Goal: Task Accomplishment & Management: Complete application form

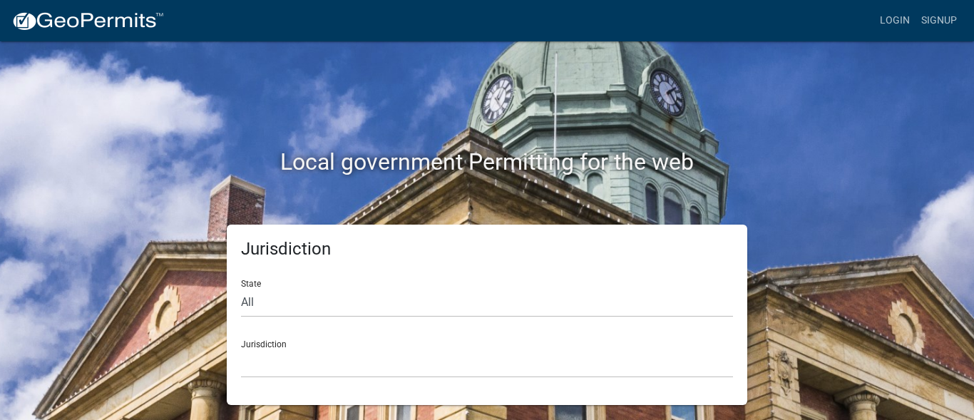
click at [399, 282] on div "State All [US_STATE] [US_STATE] [US_STATE] [US_STATE] [US_STATE] [US_STATE] [US…" at bounding box center [487, 292] width 492 height 49
click at [253, 306] on select "All [US_STATE] [US_STATE] [US_STATE] [US_STATE] [US_STATE] [US_STATE] [US_STATE…" at bounding box center [487, 302] width 492 height 29
select select "[US_STATE]"
click at [241, 288] on select "All [US_STATE] [US_STATE] [US_STATE] [US_STATE] [US_STATE] [US_STATE] [US_STATE…" at bounding box center [487, 302] width 492 height 29
click at [285, 373] on select "[GEOGRAPHIC_DATA], [US_STATE] [GEOGRAPHIC_DATA], [US_STATE] [GEOGRAPHIC_DATA], …" at bounding box center [487, 363] width 492 height 29
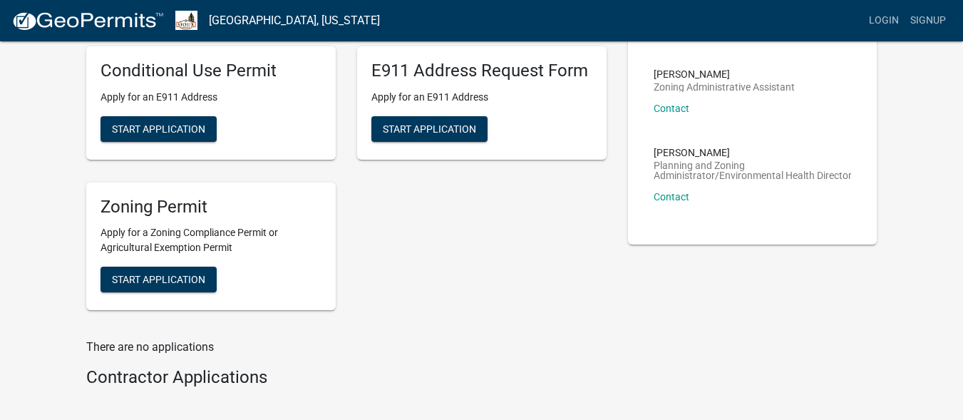
scroll to position [93, 0]
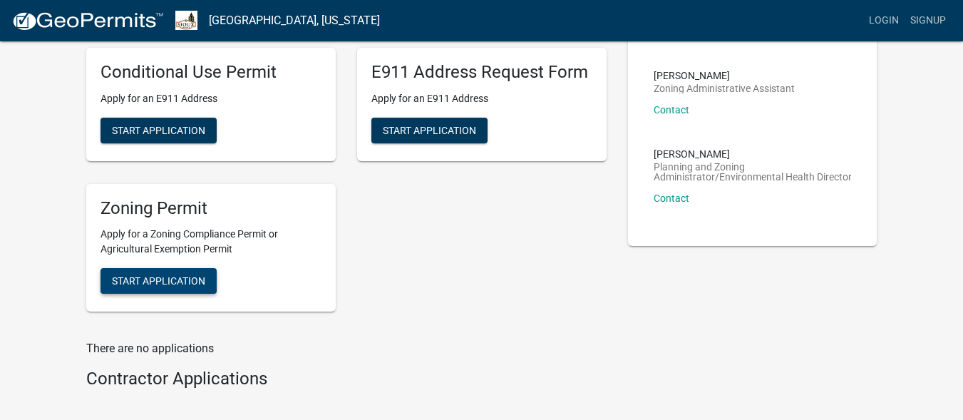
click at [135, 278] on span "Start Application" at bounding box center [158, 280] width 93 height 11
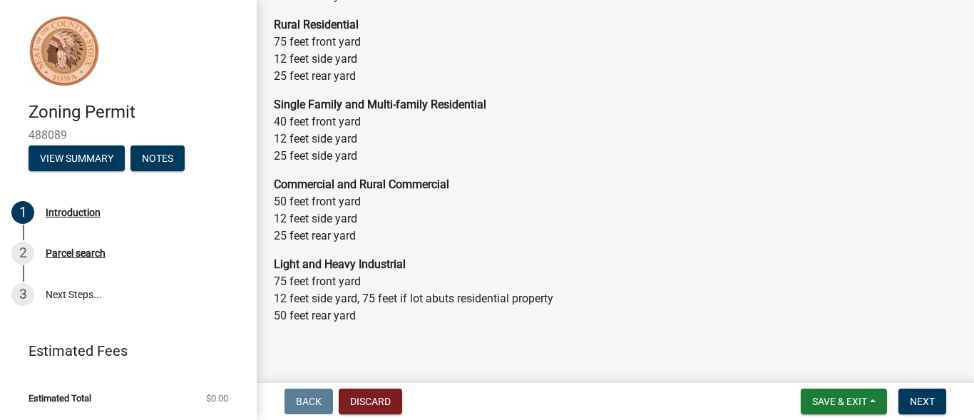
scroll to position [186, 0]
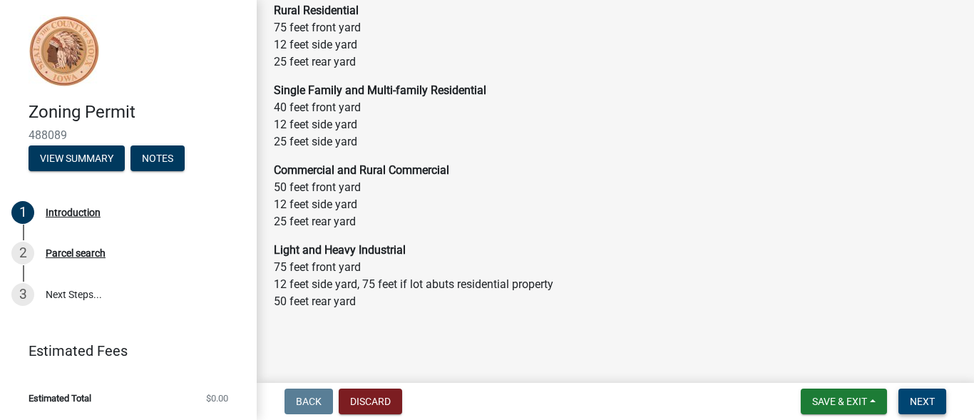
click at [934, 400] on span "Next" at bounding box center [922, 401] width 25 height 11
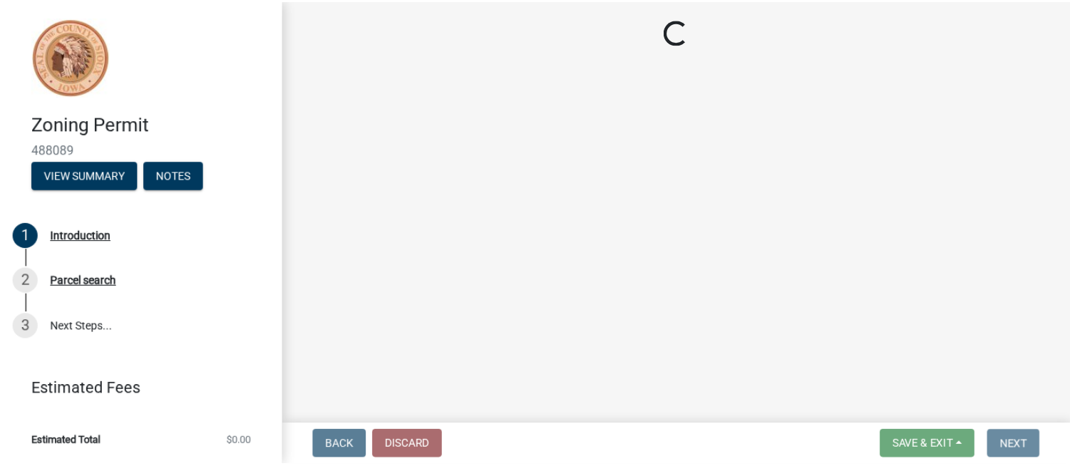
scroll to position [0, 0]
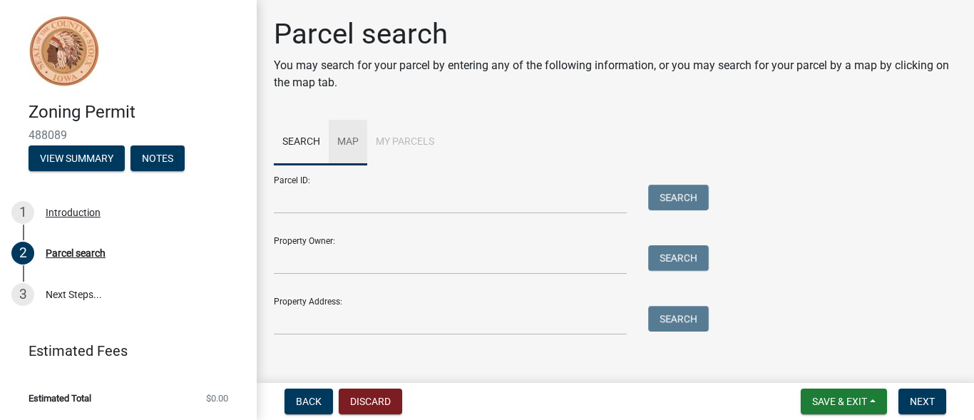
click at [356, 142] on link "Map" at bounding box center [348, 143] width 39 height 46
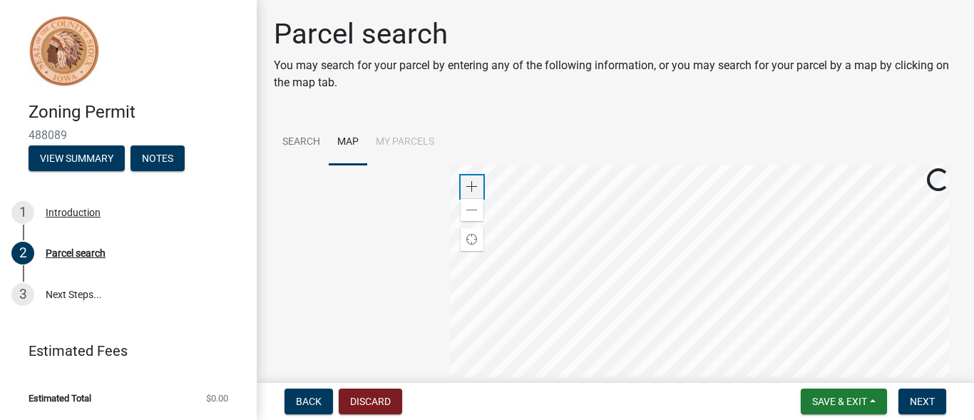
click at [468, 185] on span at bounding box center [471, 186] width 11 height 11
click at [656, 259] on div at bounding box center [703, 343] width 507 height 356
click at [672, 263] on div at bounding box center [703, 343] width 507 height 356
click at [466, 190] on span at bounding box center [471, 186] width 11 height 11
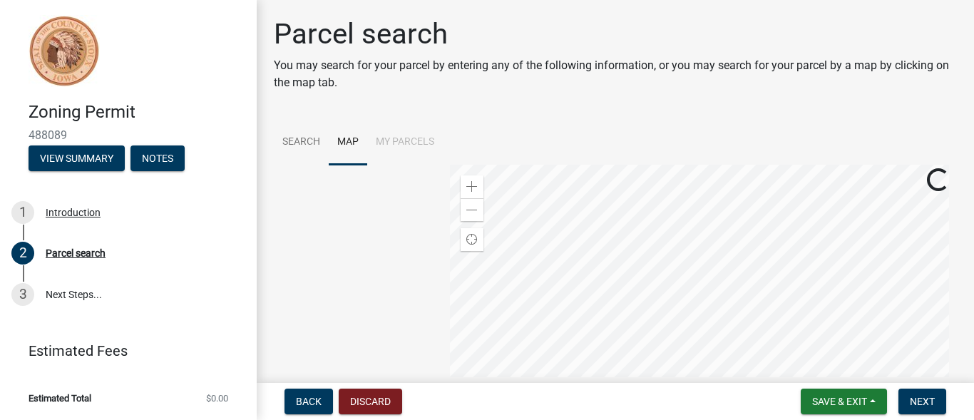
click at [589, 297] on div at bounding box center [703, 343] width 507 height 356
click at [570, 258] on div at bounding box center [703, 343] width 507 height 356
click at [480, 183] on div "Zoom in" at bounding box center [472, 186] width 23 height 23
click at [617, 296] on div at bounding box center [703, 343] width 507 height 356
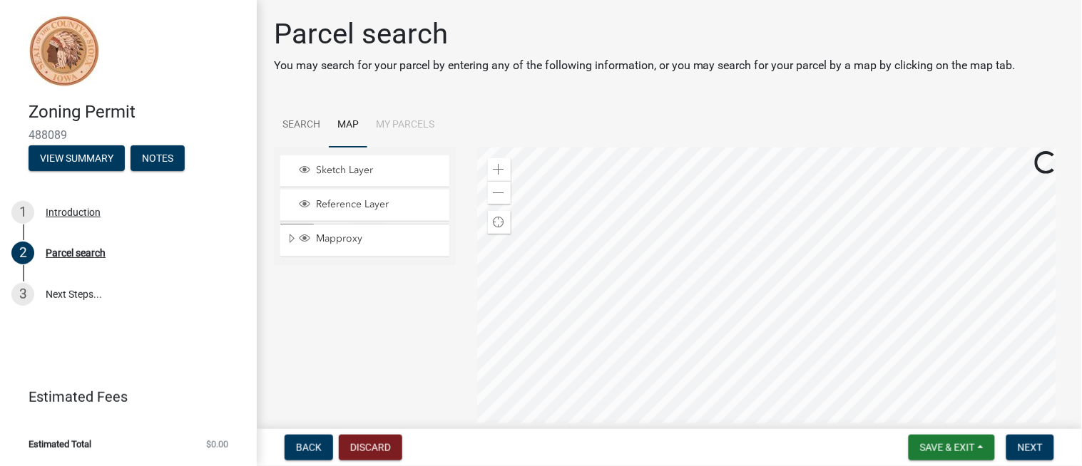
click at [625, 251] on div at bounding box center [770, 326] width 587 height 356
click at [687, 292] on div at bounding box center [770, 326] width 587 height 356
click at [711, 311] on div at bounding box center [770, 326] width 587 height 356
click at [692, 245] on div at bounding box center [770, 326] width 587 height 356
click at [687, 245] on div at bounding box center [770, 326] width 587 height 356
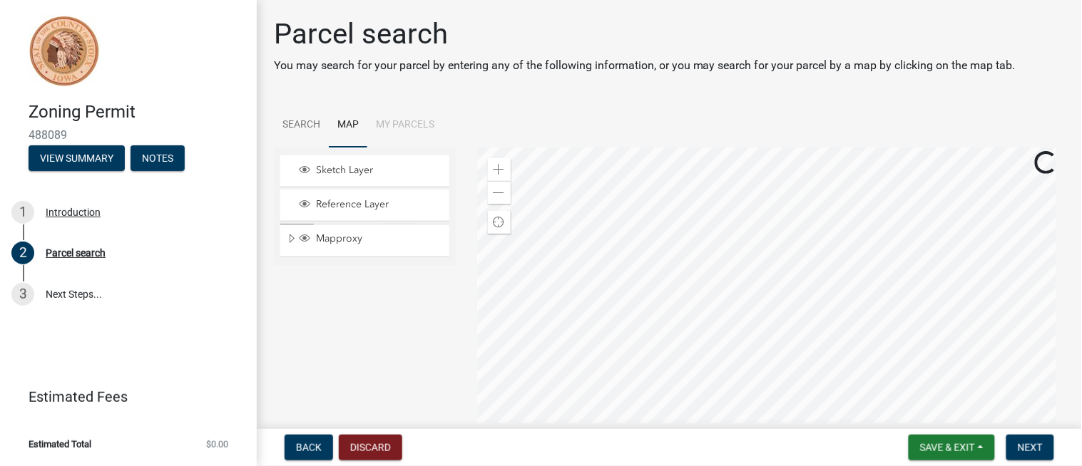
click at [652, 201] on div at bounding box center [770, 326] width 587 height 356
click at [499, 168] on span at bounding box center [498, 169] width 11 height 11
click at [674, 301] on div at bounding box center [770, 326] width 587 height 356
click at [505, 166] on div "Zoom in" at bounding box center [499, 169] width 23 height 23
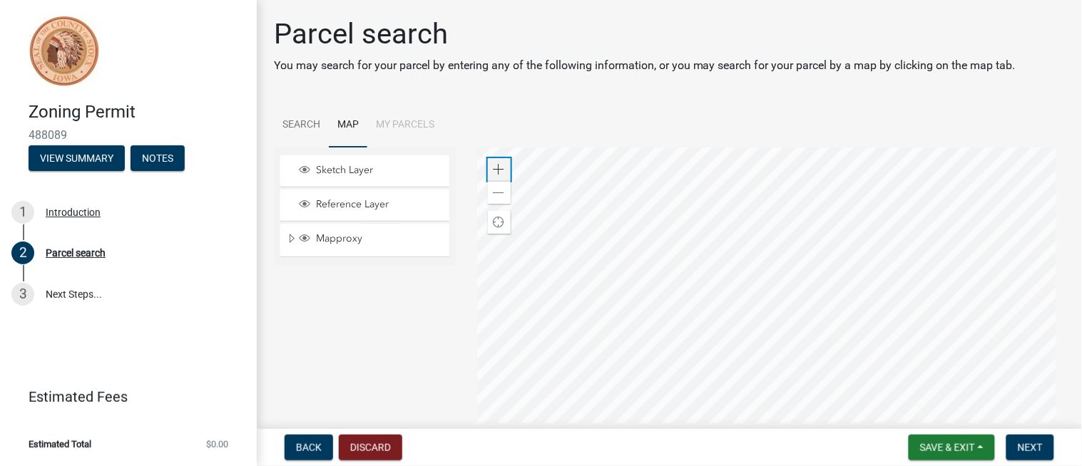
click at [505, 166] on div "Zoom in" at bounding box center [499, 169] width 23 height 23
click at [497, 197] on span at bounding box center [498, 193] width 11 height 11
click at [602, 311] on div at bounding box center [770, 326] width 587 height 356
click at [725, 419] on div at bounding box center [770, 326] width 587 height 356
click at [654, 308] on div at bounding box center [770, 326] width 587 height 356
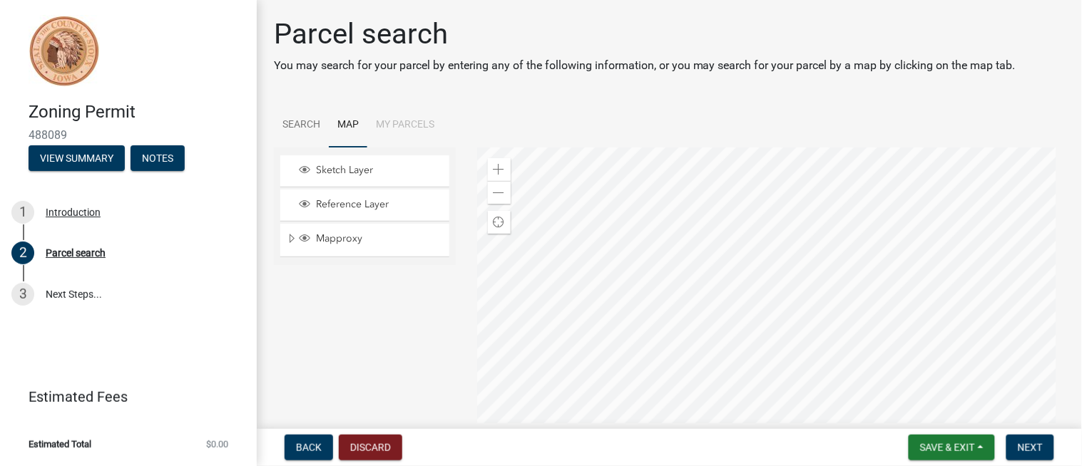
click at [632, 259] on div at bounding box center [770, 326] width 587 height 356
click at [649, 262] on div at bounding box center [770, 326] width 587 height 356
click at [666, 290] on div at bounding box center [770, 326] width 587 height 356
click at [638, 272] on div at bounding box center [770, 326] width 587 height 356
click at [498, 172] on span at bounding box center [498, 169] width 11 height 11
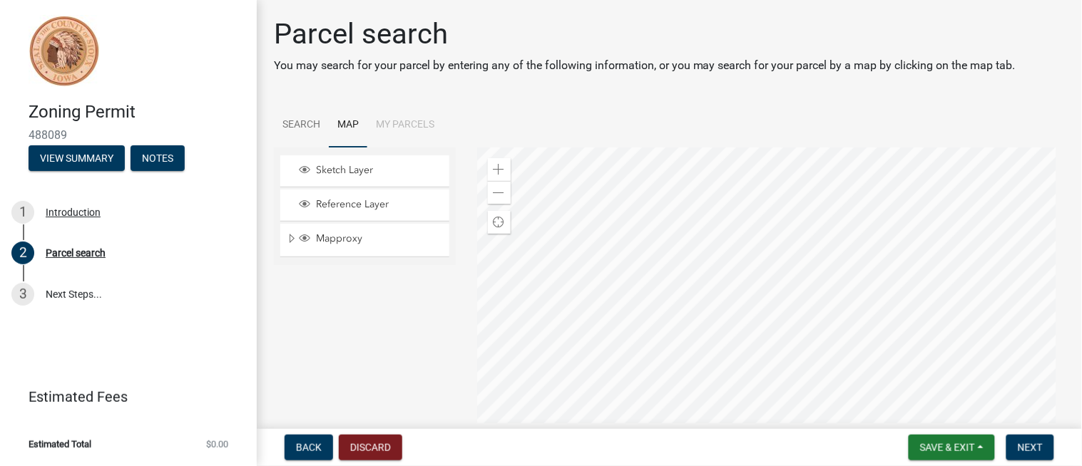
click at [678, 298] on div at bounding box center [770, 326] width 587 height 356
click at [493, 164] on span at bounding box center [498, 169] width 11 height 11
click at [659, 304] on div at bounding box center [770, 326] width 587 height 356
click at [692, 307] on div at bounding box center [770, 326] width 587 height 356
click at [493, 171] on span at bounding box center [498, 169] width 11 height 11
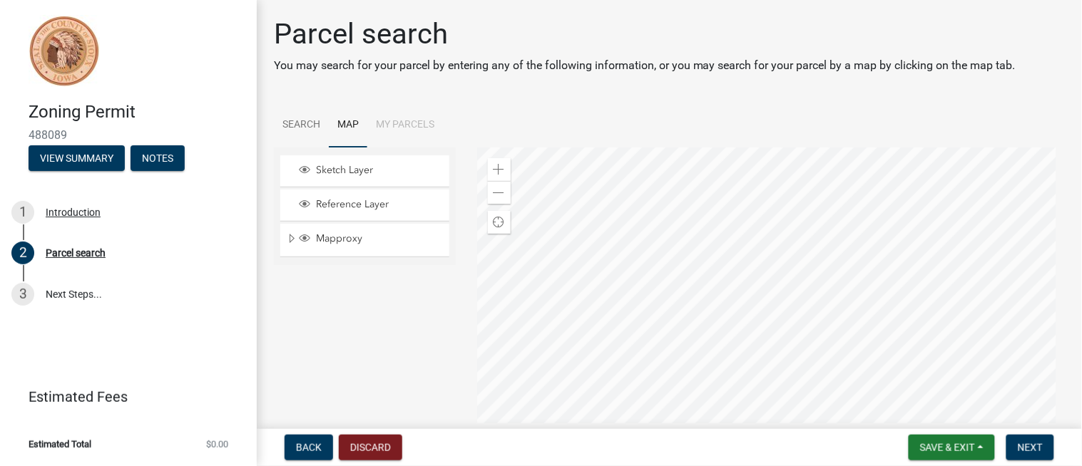
click at [595, 304] on div at bounding box center [770, 326] width 587 height 356
click at [642, 314] on div at bounding box center [770, 326] width 587 height 356
click at [494, 174] on span at bounding box center [498, 169] width 11 height 11
click at [622, 270] on div at bounding box center [770, 326] width 587 height 356
click at [493, 197] on span at bounding box center [498, 193] width 11 height 11
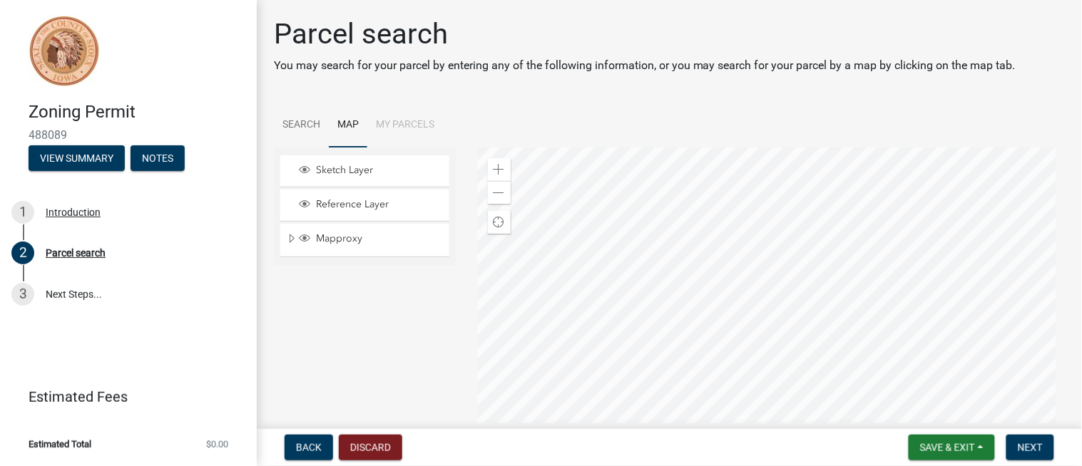
click at [596, 346] on div at bounding box center [770, 326] width 587 height 356
click at [602, 332] on div at bounding box center [770, 326] width 587 height 356
click at [674, 275] on div at bounding box center [770, 326] width 587 height 356
click at [659, 279] on div at bounding box center [770, 326] width 587 height 356
click at [495, 164] on span at bounding box center [498, 169] width 11 height 11
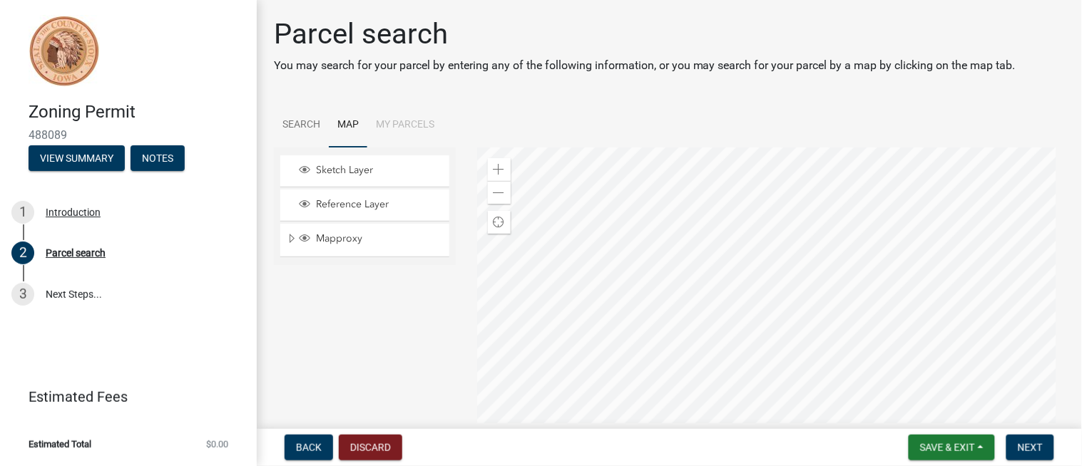
click at [622, 317] on div at bounding box center [770, 326] width 587 height 356
click at [497, 178] on div "Zoom in" at bounding box center [499, 169] width 23 height 23
click at [675, 296] on div at bounding box center [770, 326] width 587 height 356
click at [502, 165] on div "Zoom in" at bounding box center [499, 169] width 23 height 23
click at [750, 351] on div at bounding box center [770, 326] width 587 height 356
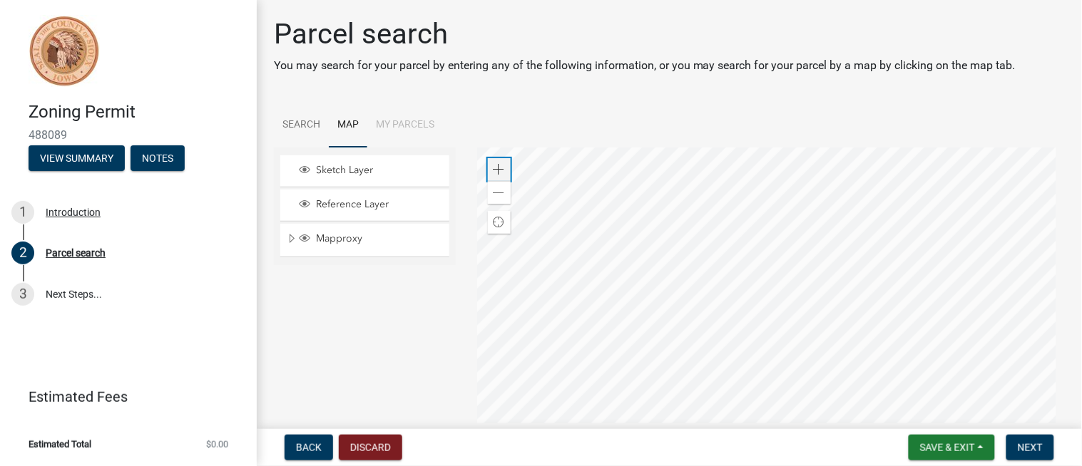
click at [494, 162] on div "Zoom in" at bounding box center [499, 169] width 23 height 23
click at [697, 287] on div at bounding box center [770, 326] width 587 height 356
click at [709, 319] on div at bounding box center [770, 326] width 587 height 356
click at [501, 164] on span at bounding box center [498, 169] width 11 height 11
click at [605, 236] on div at bounding box center [770, 326] width 587 height 356
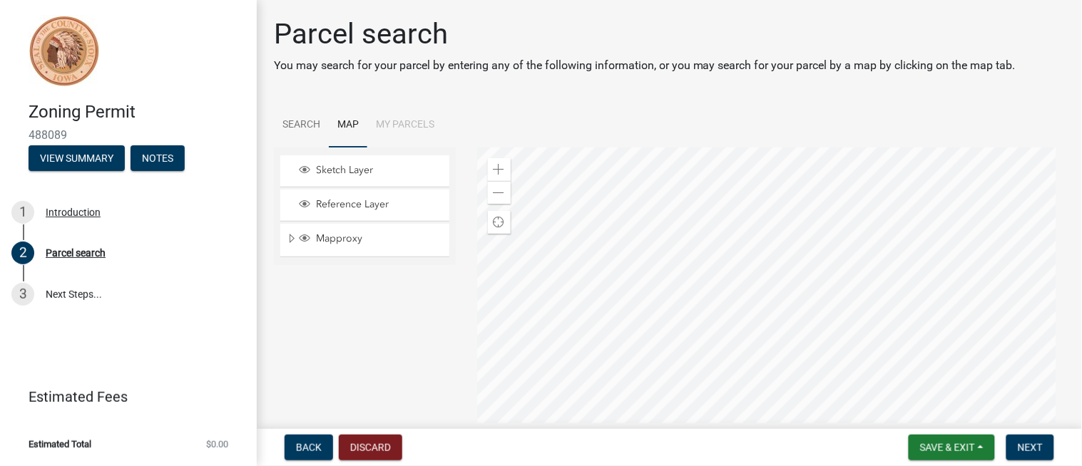
click at [655, 294] on div at bounding box center [770, 326] width 587 height 356
click at [551, 276] on div at bounding box center [770, 326] width 587 height 356
click at [609, 282] on div at bounding box center [770, 326] width 587 height 356
click at [600, 255] on div at bounding box center [770, 326] width 587 height 356
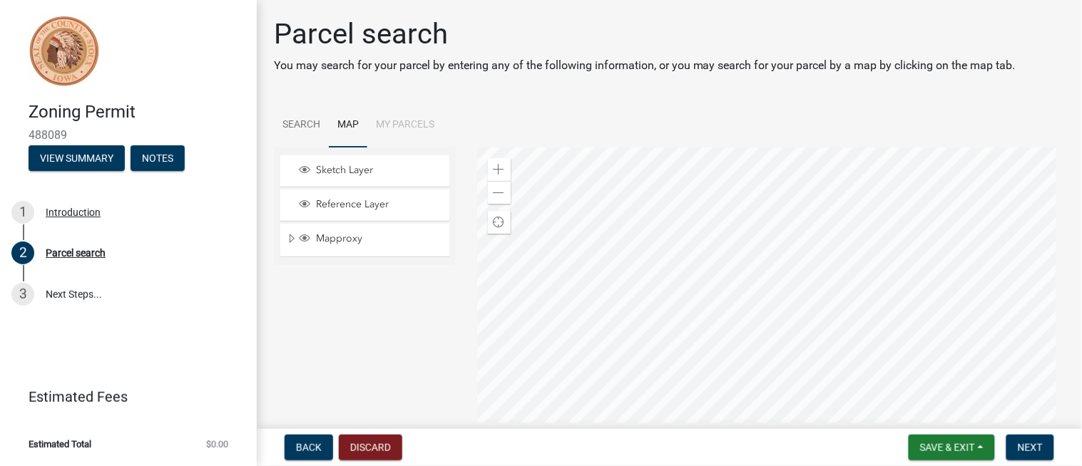
click at [687, 252] on div at bounding box center [770, 326] width 587 height 356
click at [651, 350] on div at bounding box center [770, 326] width 587 height 356
click at [695, 419] on div at bounding box center [770, 326] width 587 height 356
click at [716, 409] on div at bounding box center [770, 326] width 587 height 356
click at [674, 353] on div at bounding box center [770, 326] width 587 height 356
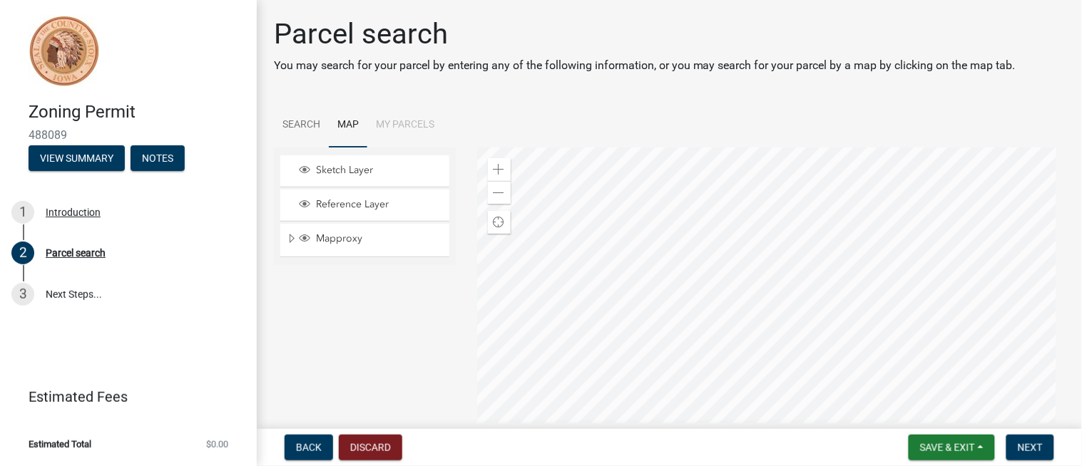
click at [727, 354] on div at bounding box center [770, 326] width 587 height 356
click at [558, 148] on div at bounding box center [770, 326] width 587 height 356
click at [538, 148] on div at bounding box center [770, 326] width 587 height 356
click at [599, 209] on div at bounding box center [770, 326] width 587 height 356
click at [664, 193] on div at bounding box center [770, 326] width 587 height 356
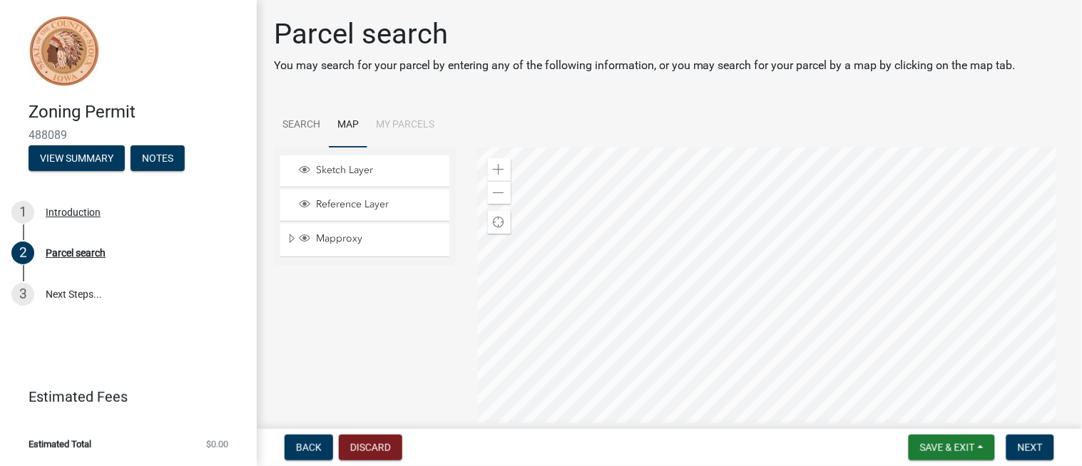
click at [679, 216] on div at bounding box center [770, 326] width 587 height 356
click at [656, 224] on div at bounding box center [770, 326] width 587 height 356
click at [321, 167] on span "Sketch Layer" at bounding box center [378, 170] width 132 height 13
click at [322, 173] on span "Sketch Layer" at bounding box center [378, 170] width 132 height 13
click at [309, 201] on span "Layer List" at bounding box center [304, 203] width 11 height 11
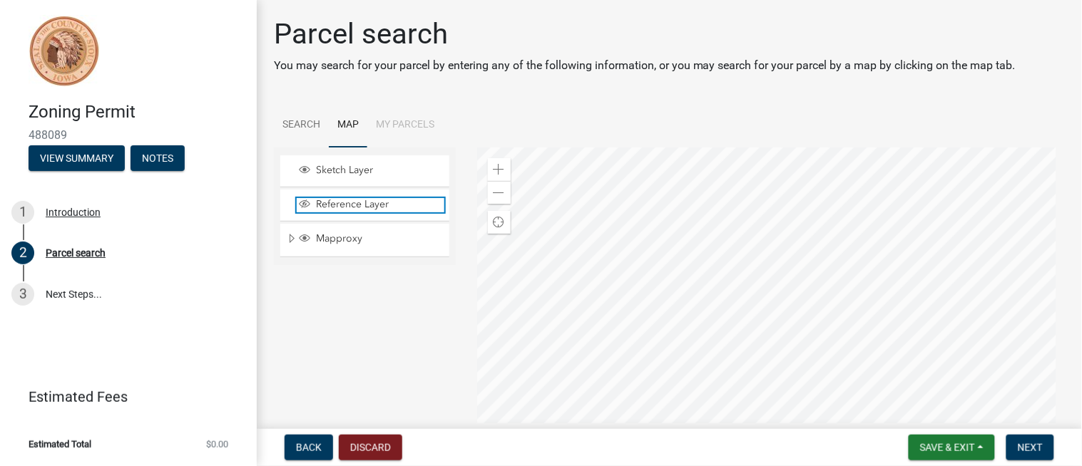
click at [309, 201] on span "Layer List" at bounding box center [304, 203] width 11 height 11
click at [307, 237] on span "Layer List" at bounding box center [304, 237] width 11 height 11
click at [727, 293] on div at bounding box center [770, 326] width 587 height 356
click at [684, 216] on div at bounding box center [770, 326] width 587 height 356
click at [699, 235] on div at bounding box center [770, 326] width 587 height 356
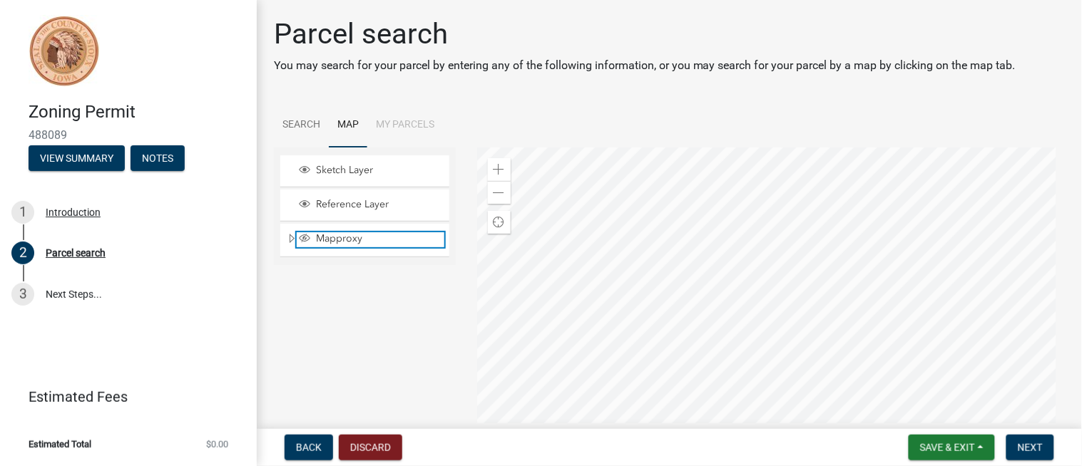
click at [383, 233] on span "Mapproxy" at bounding box center [378, 238] width 132 height 13
click at [632, 274] on div at bounding box center [770, 326] width 587 height 356
click at [973, 419] on button "Next" at bounding box center [1030, 448] width 48 height 26
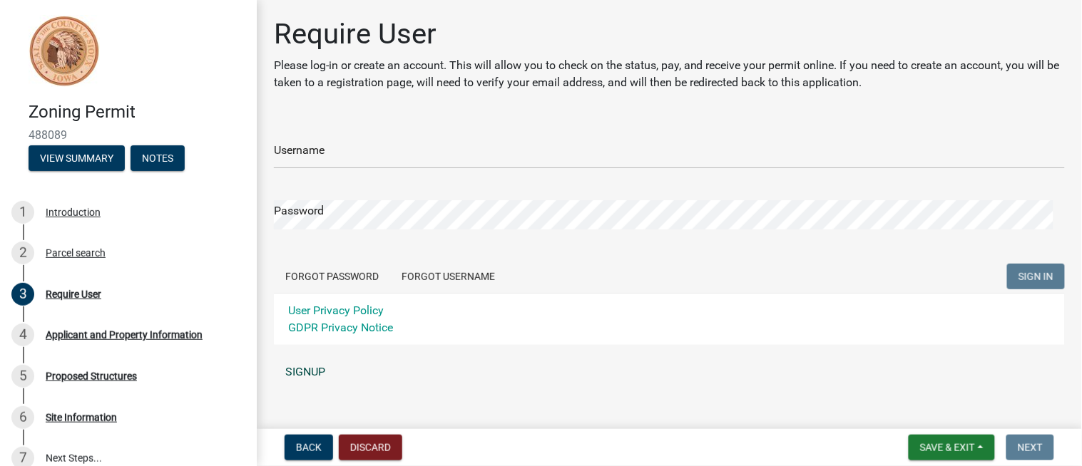
click at [314, 368] on link "SIGNUP" at bounding box center [669, 372] width 791 height 29
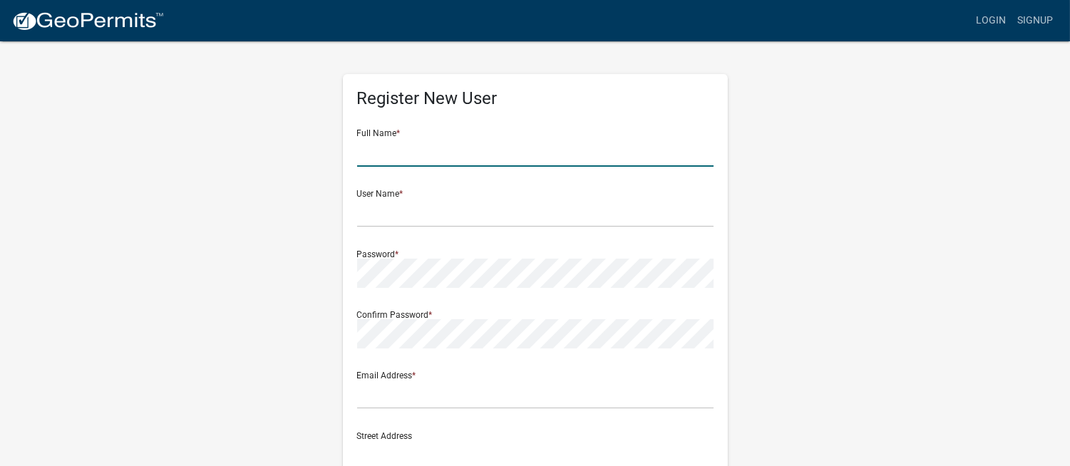
click at [453, 153] on input "text" at bounding box center [535, 152] width 356 height 29
type input "[PERSON_NAME]"
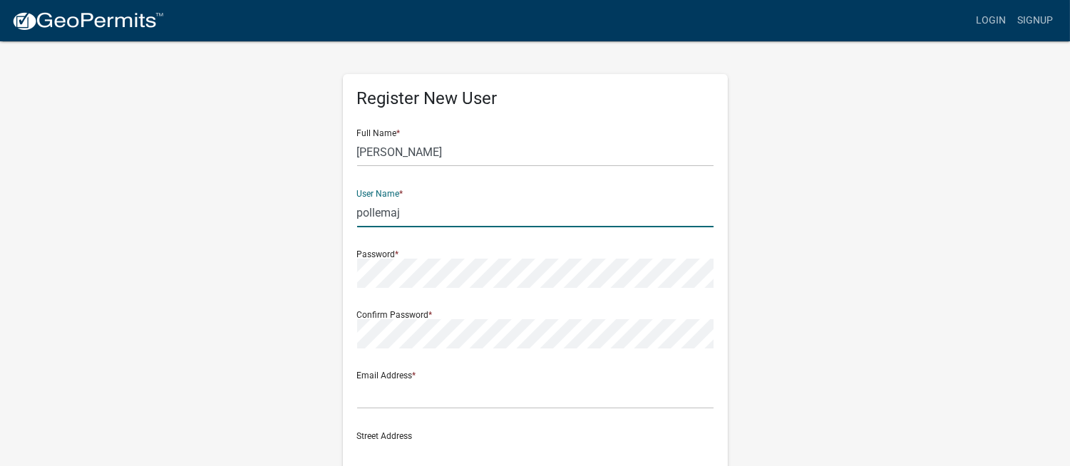
type input "pollemaj"
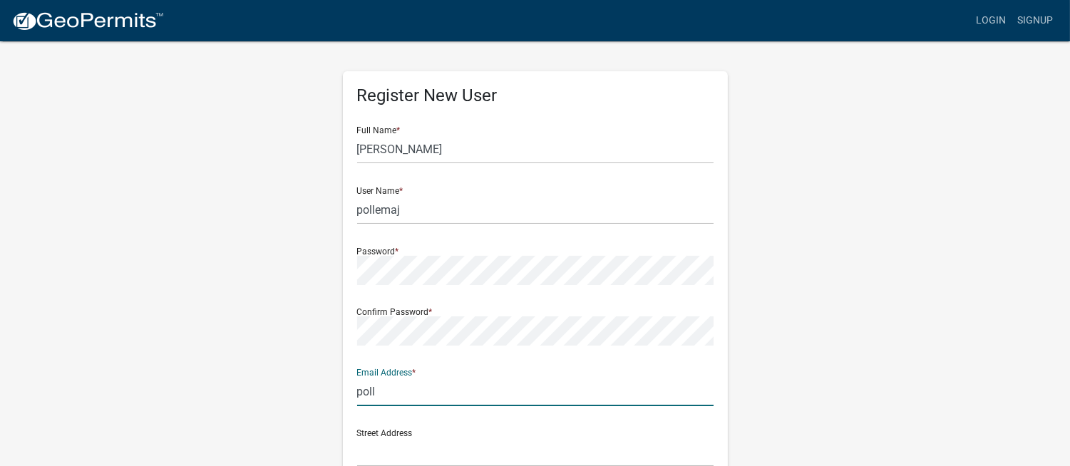
type input "[EMAIL_ADDRESS][DOMAIN_NAME]"
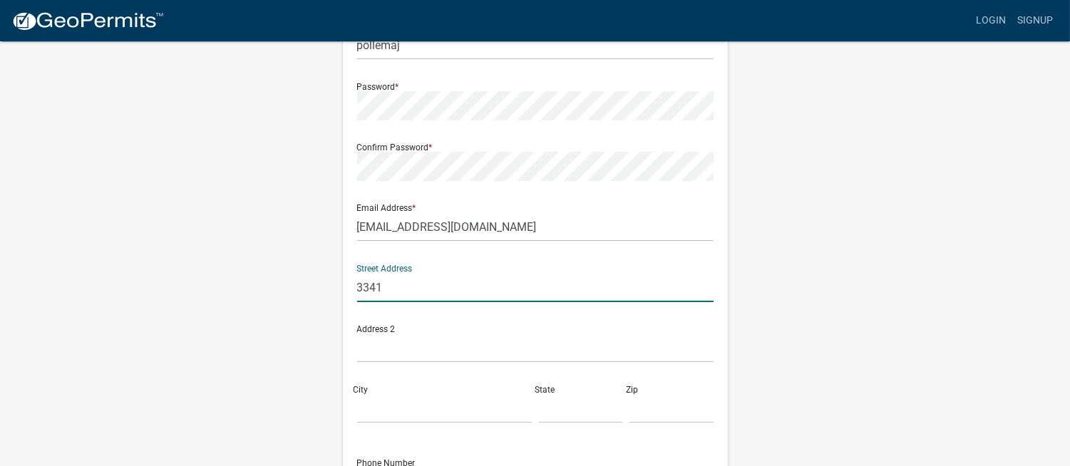
scroll to position [243, 0]
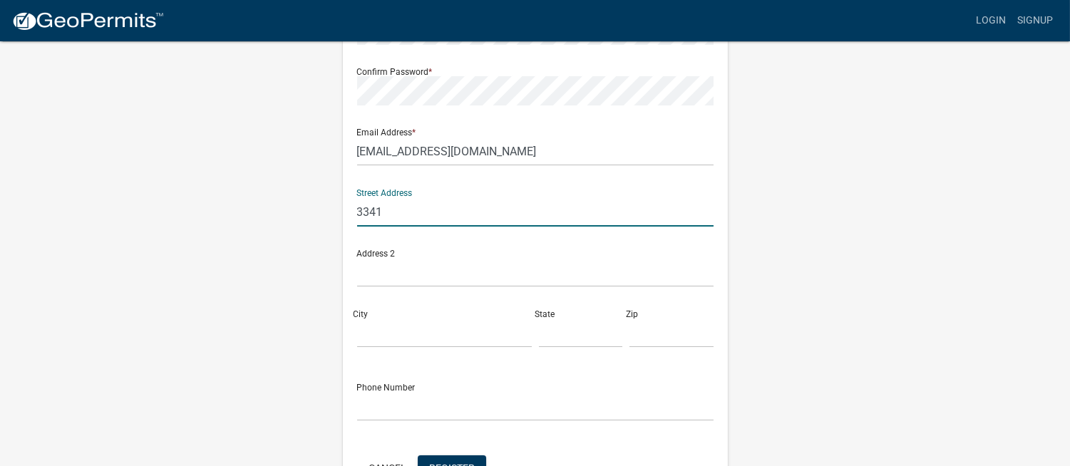
type input "[STREET_ADDRESS]"
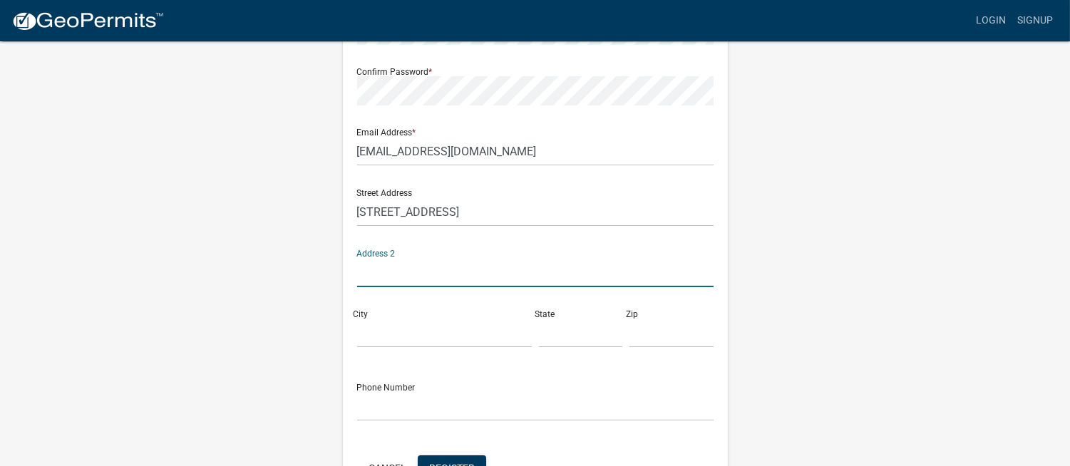
click at [445, 278] on input "text" at bounding box center [535, 272] width 356 height 29
click at [442, 334] on input "City" at bounding box center [444, 333] width 175 height 29
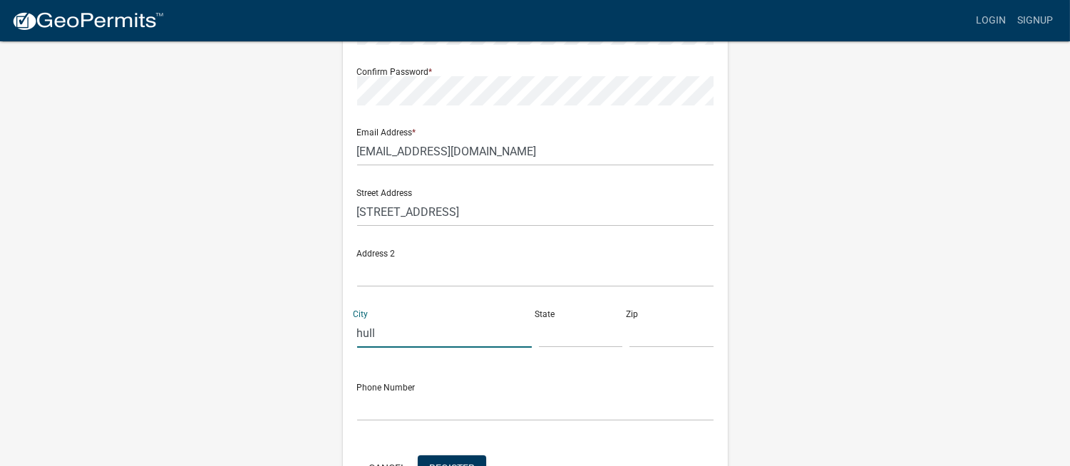
type input "hull"
type input "IA"
type input "51239"
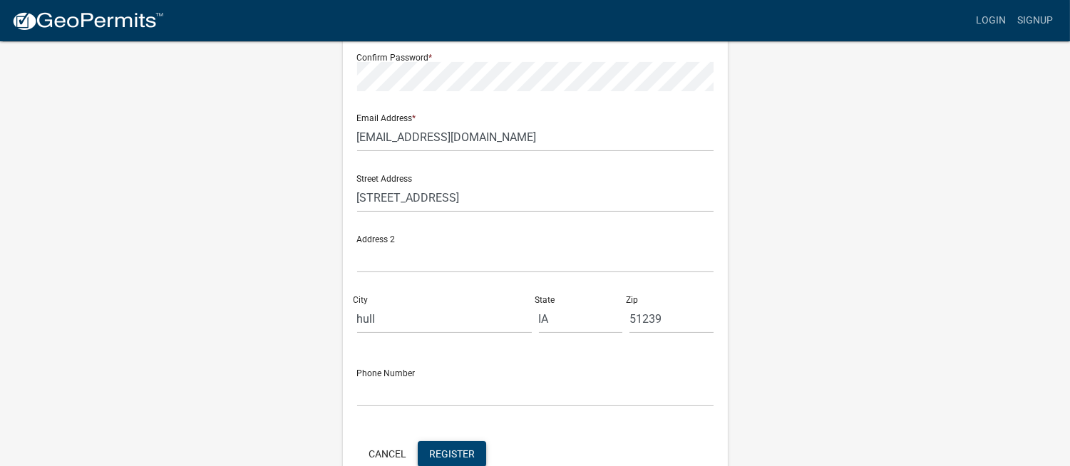
click at [455, 419] on span "Register" at bounding box center [452, 453] width 46 height 11
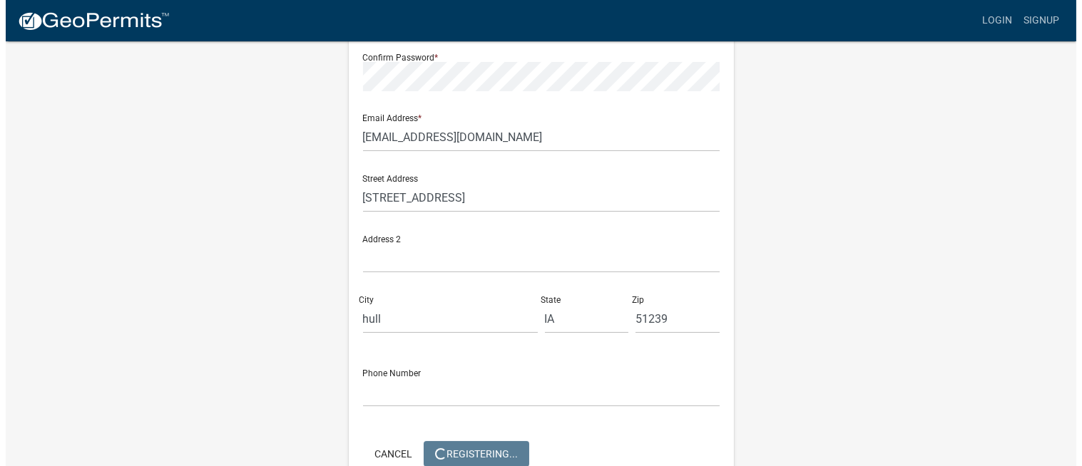
scroll to position [0, 0]
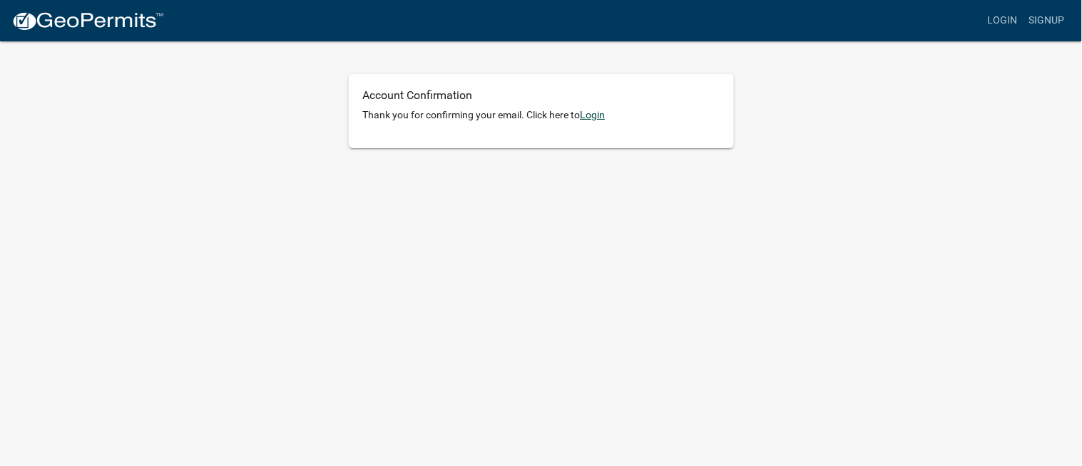
click at [595, 111] on link "Login" at bounding box center [592, 114] width 25 height 11
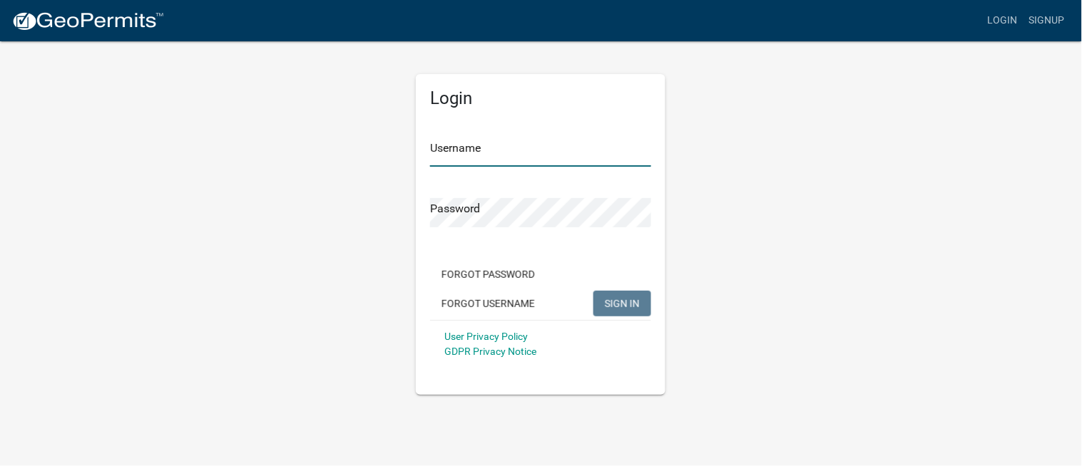
click at [580, 153] on input "Username" at bounding box center [540, 152] width 221 height 29
type input "pollemaj"
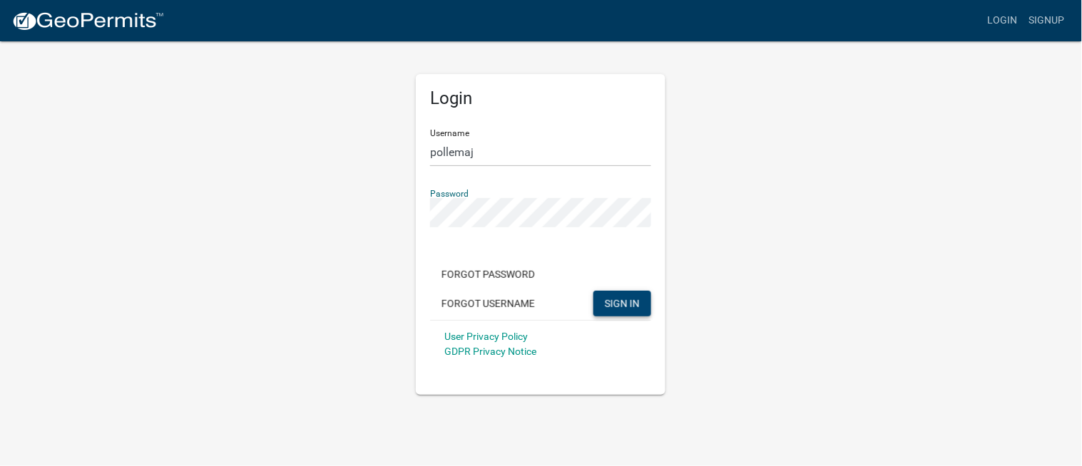
click at [617, 307] on span "SIGN IN" at bounding box center [622, 302] width 35 height 11
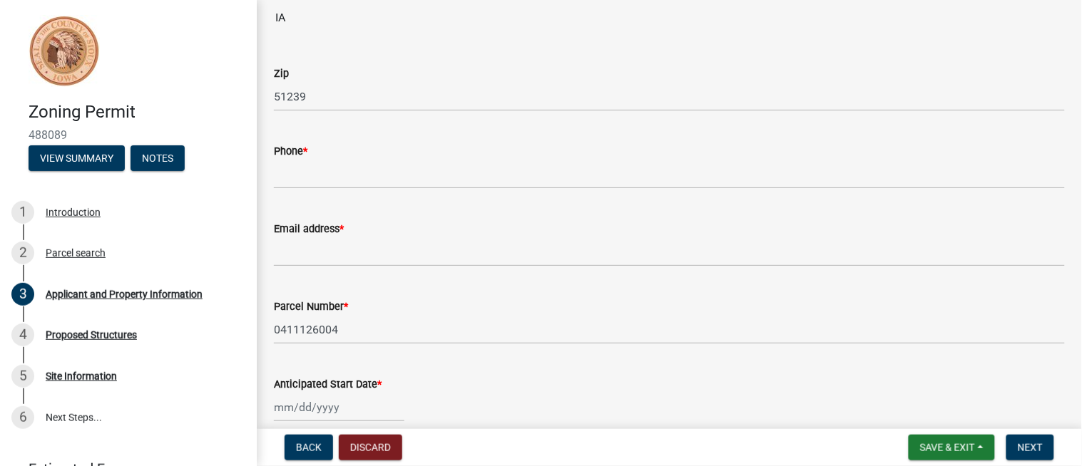
scroll to position [390, 0]
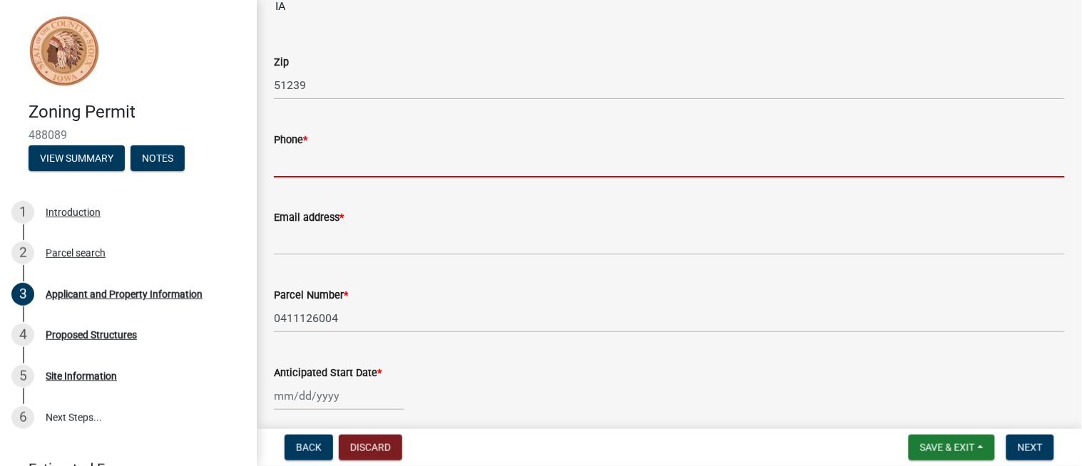
click at [404, 162] on input "Phone *" at bounding box center [669, 162] width 791 height 29
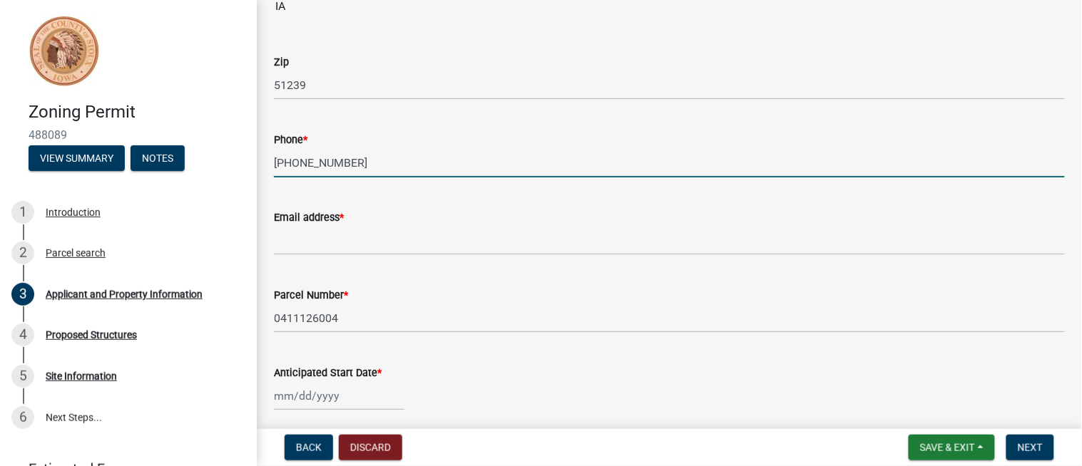
type input "712-470-7581"
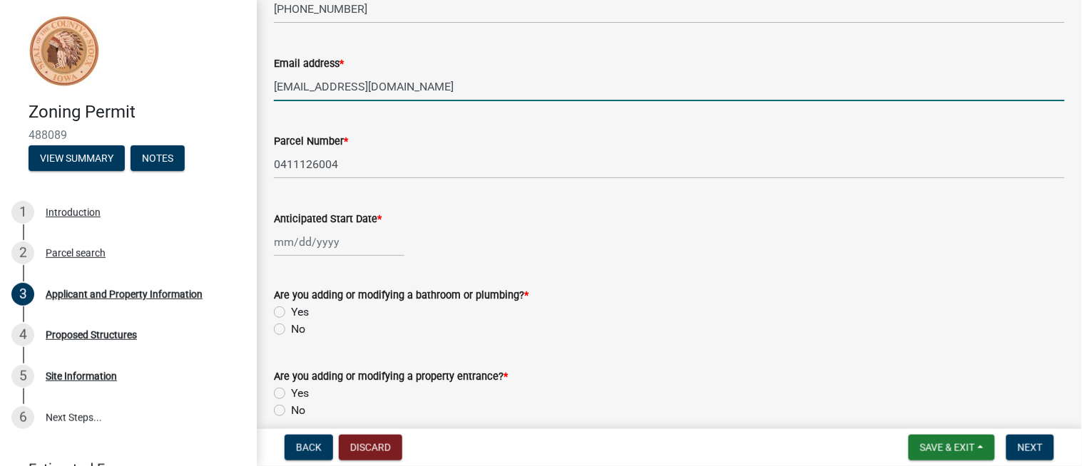
scroll to position [547, 0]
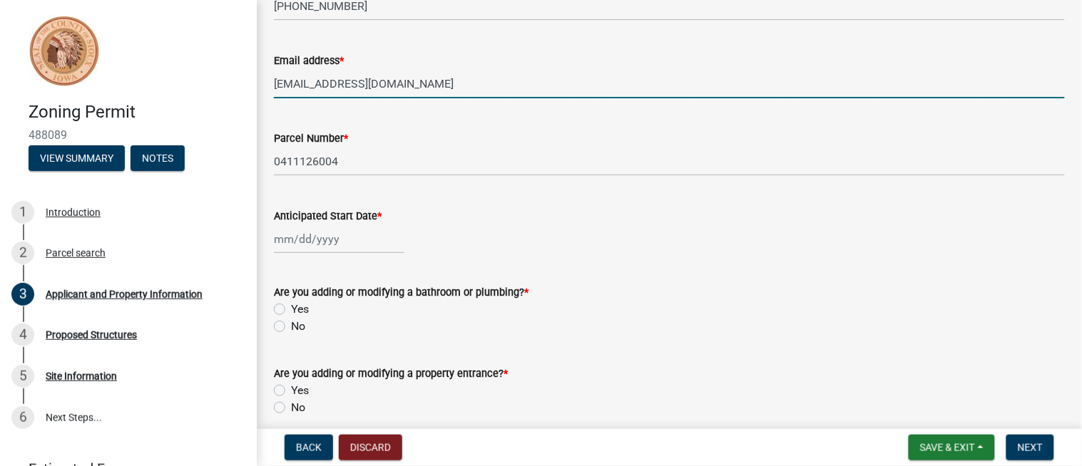
type input "[EMAIL_ADDRESS][DOMAIN_NAME]"
click at [341, 243] on div at bounding box center [339, 239] width 130 height 29
select select "10"
select select "2025"
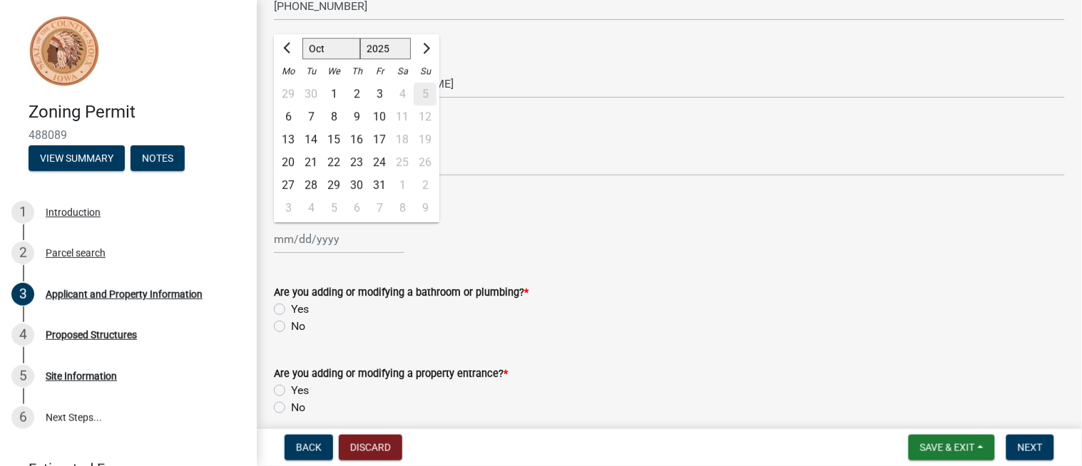
click at [338, 135] on div "15" at bounding box center [333, 139] width 23 height 23
type input "10/15/2025"
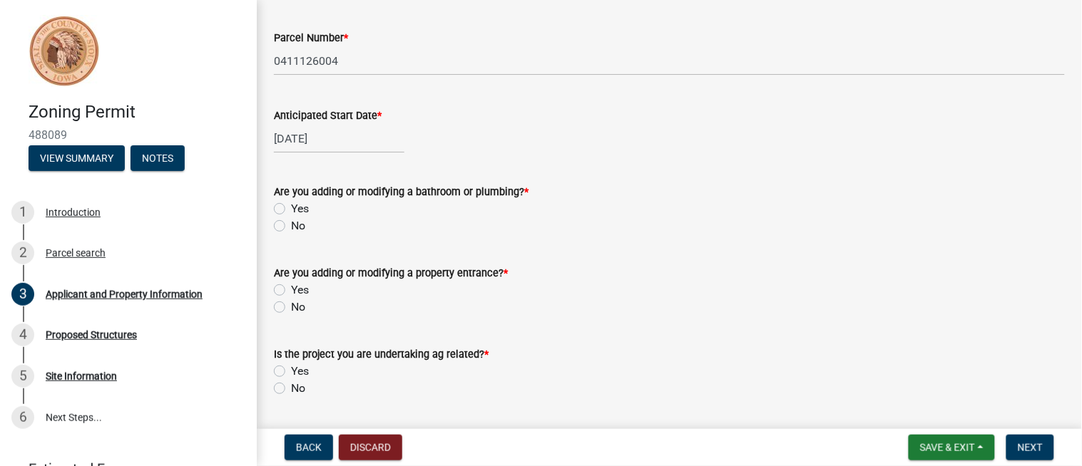
scroll to position [649, 0]
click at [291, 221] on label "No" at bounding box center [298, 224] width 14 height 17
click at [291, 221] on input "No" at bounding box center [295, 220] width 9 height 9
radio input "true"
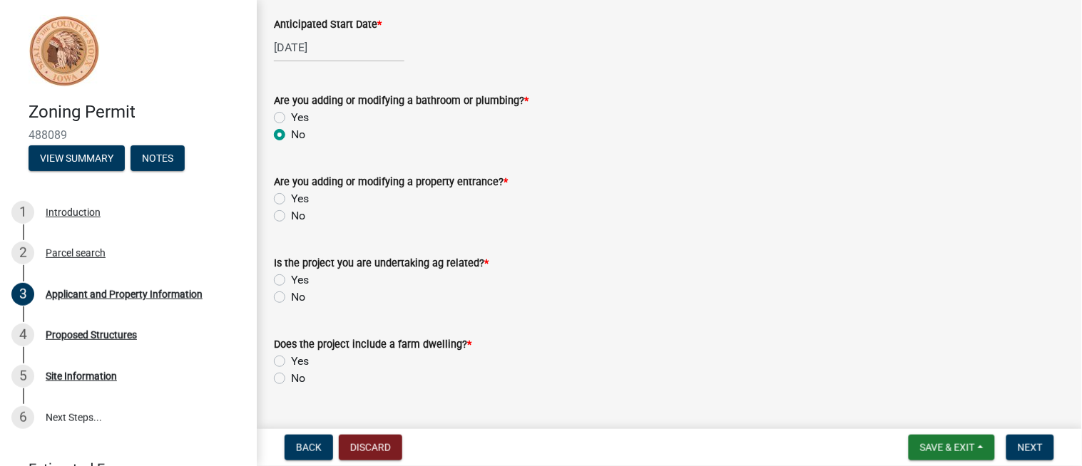
scroll to position [744, 0]
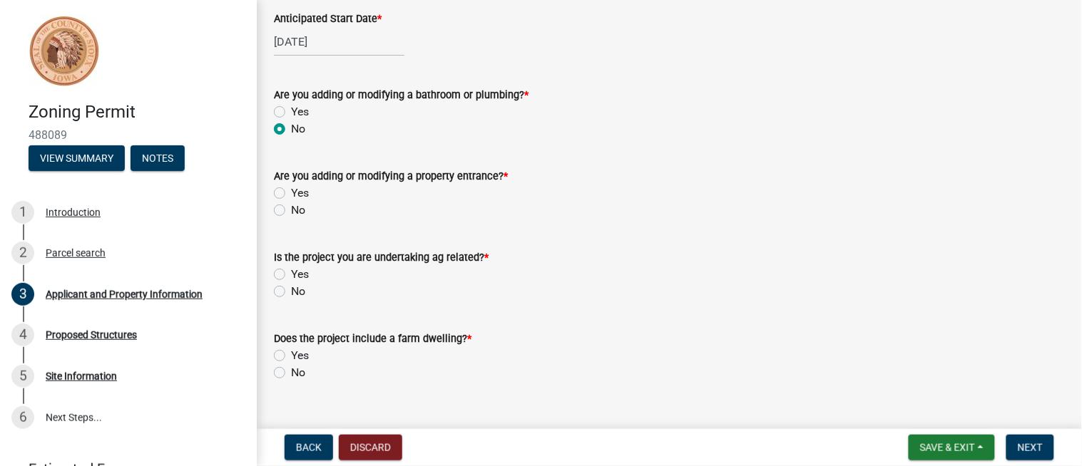
click at [291, 215] on label "No" at bounding box center [298, 210] width 14 height 17
click at [291, 211] on input "No" at bounding box center [295, 206] width 9 height 9
radio input "true"
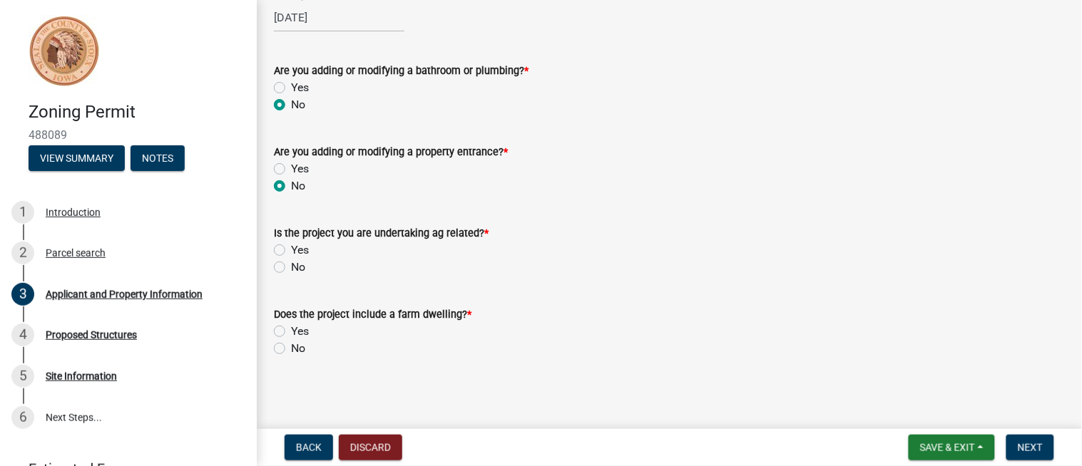
scroll to position [770, 0]
click at [291, 250] on label "Yes" at bounding box center [300, 248] width 18 height 17
click at [291, 250] on input "Yes" at bounding box center [295, 244] width 9 height 9
radio input "true"
click at [291, 330] on label "Yes" at bounding box center [300, 330] width 18 height 17
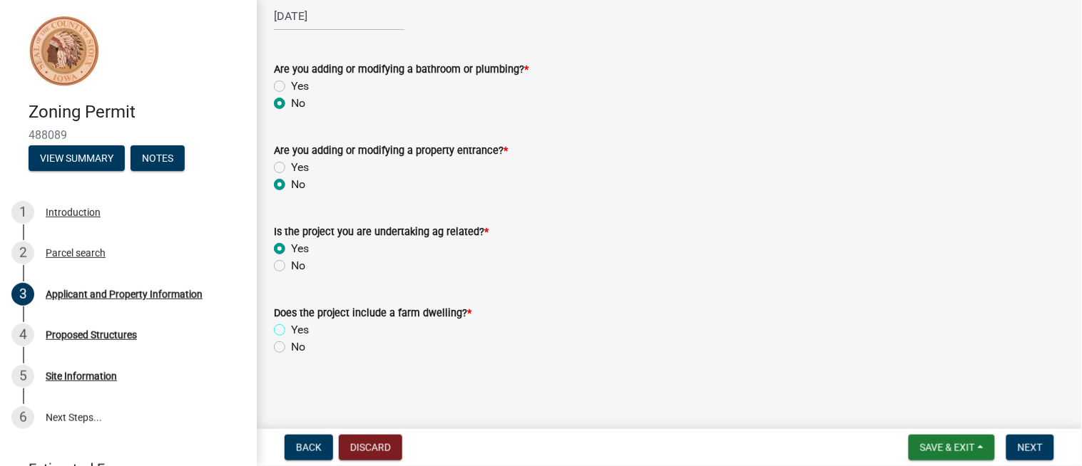
click at [291, 330] on input "Yes" at bounding box center [295, 326] width 9 height 9
radio input "true"
click at [291, 347] on label "No" at bounding box center [298, 347] width 14 height 17
click at [291, 347] on input "No" at bounding box center [295, 343] width 9 height 9
radio input "true"
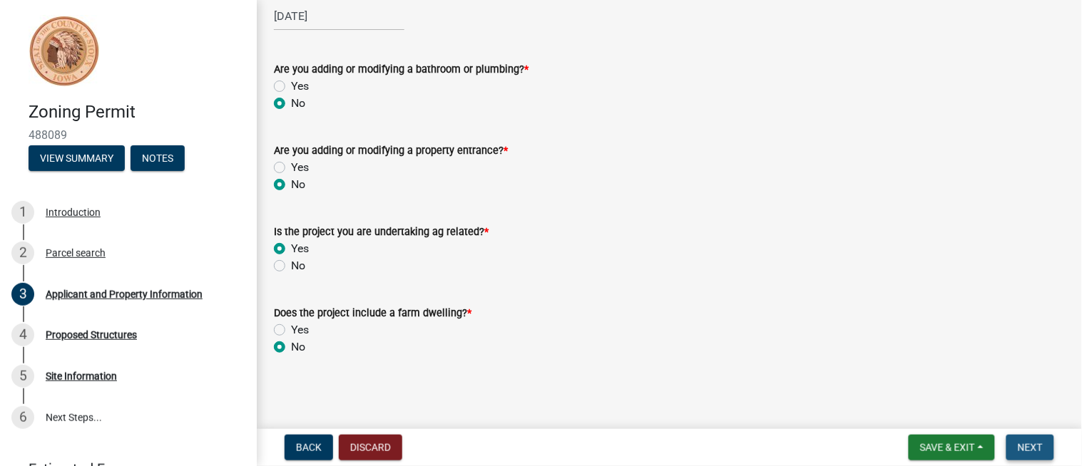
click at [1021, 442] on span "Next" at bounding box center [1029, 447] width 25 height 11
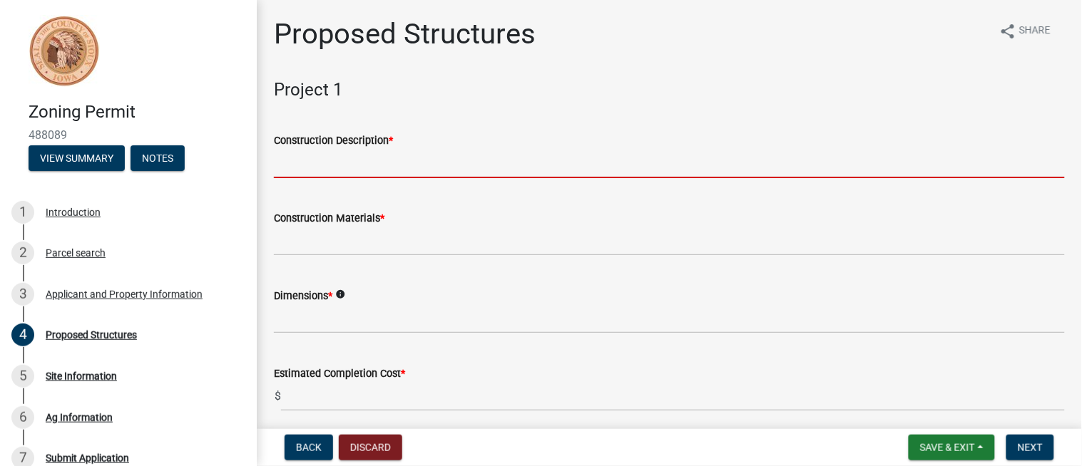
click at [500, 164] on input "Construction Description *" at bounding box center [669, 163] width 791 height 29
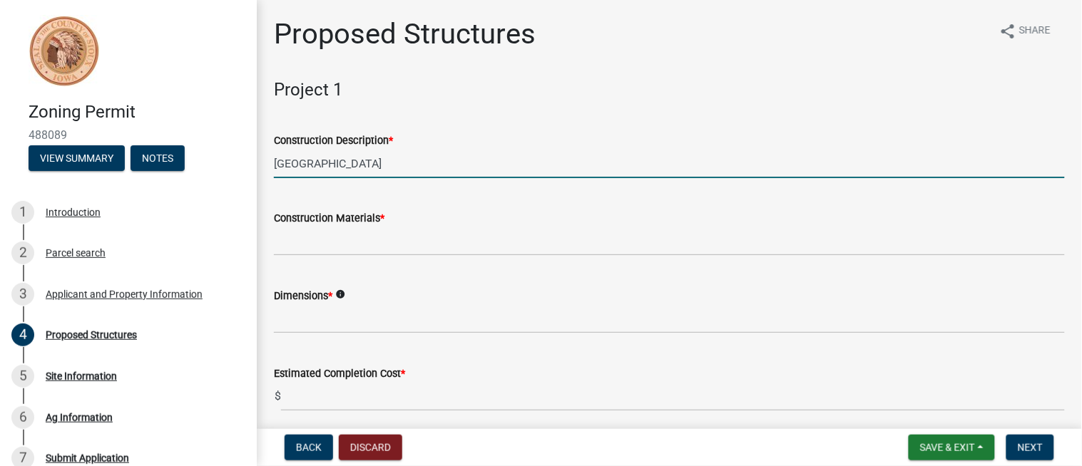
type input "Hoop Building"
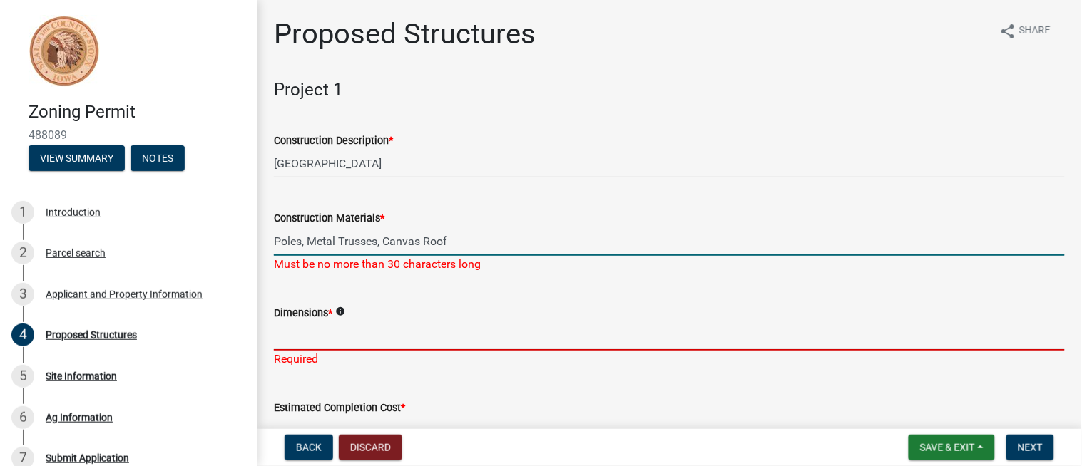
click at [496, 242] on input "Poles, Metal Trusses, Canvas Roof" at bounding box center [669, 241] width 791 height 29
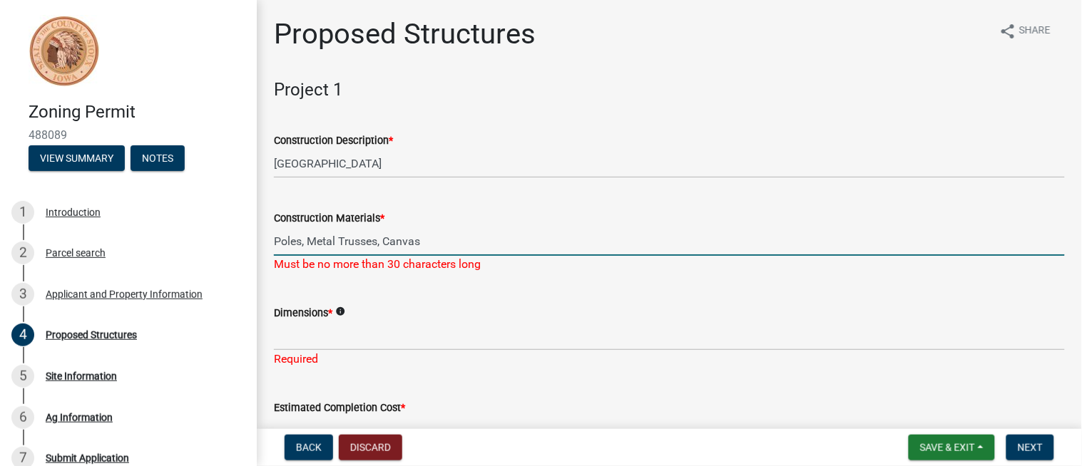
type input "Poles, Metal Trusses, Canvas"
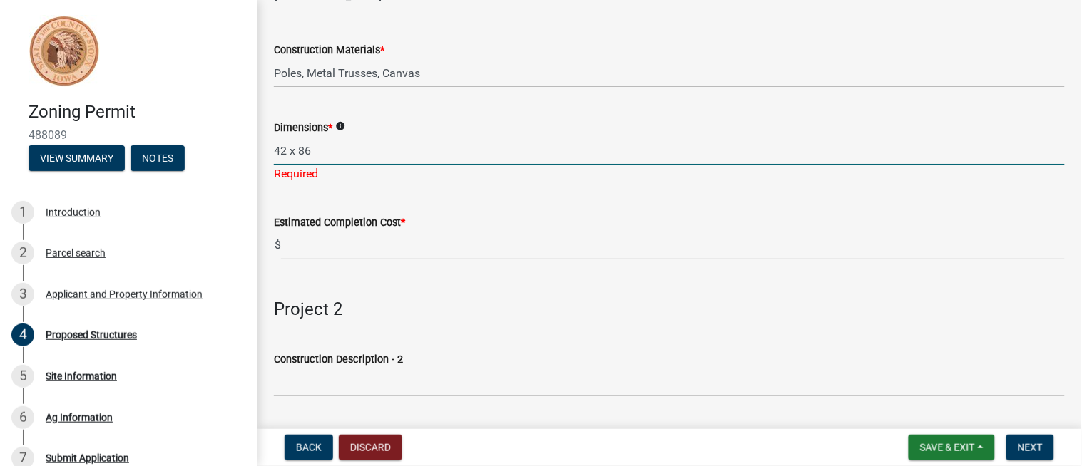
scroll to position [174, 0]
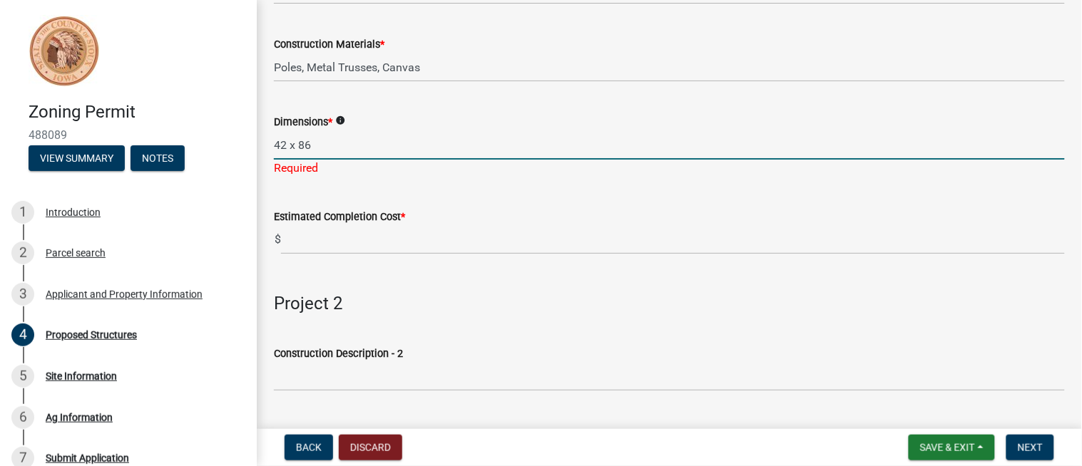
type input "42 x 86"
click at [424, 260] on wm-data-entity-input-list "Project 1 Construction Description * Hoop Building Construction Materials * Pol…" at bounding box center [669, 311] width 791 height 810
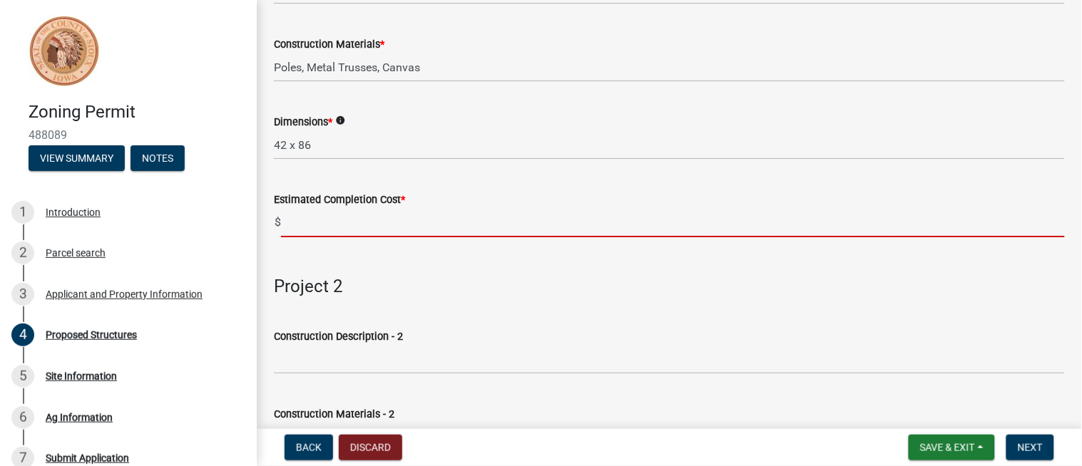
click at [395, 222] on input "text" at bounding box center [673, 222] width 784 height 29
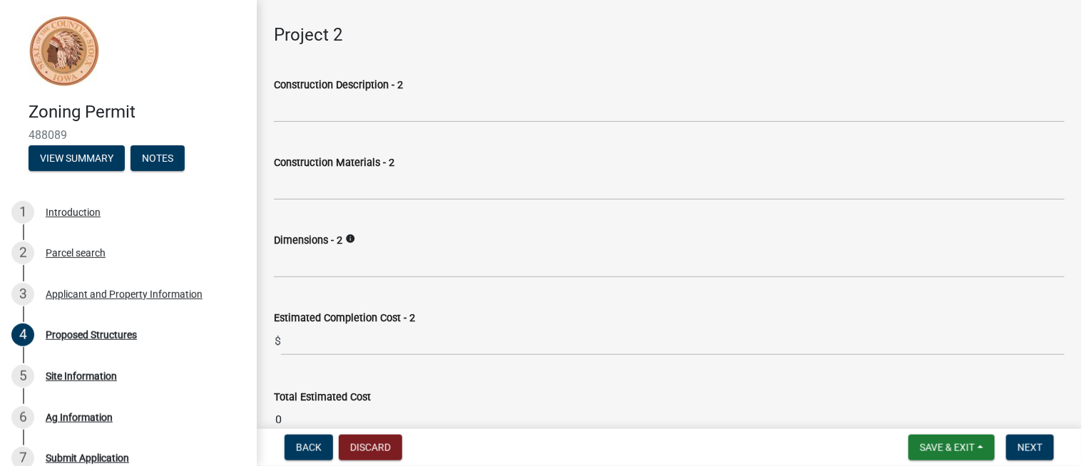
scroll to position [504, 0]
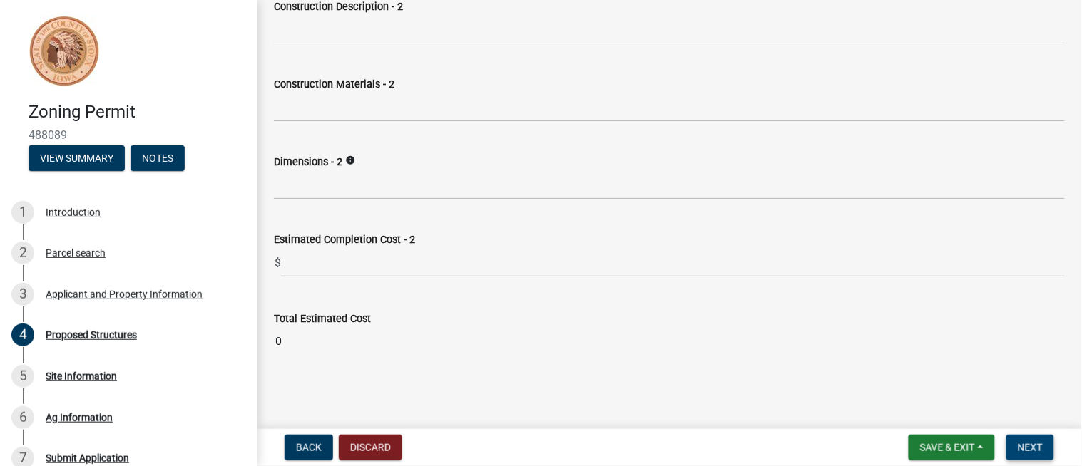
type input "50000"
click at [1030, 451] on span "Next" at bounding box center [1029, 447] width 25 height 11
click at [1045, 437] on button "Next" at bounding box center [1030, 448] width 48 height 26
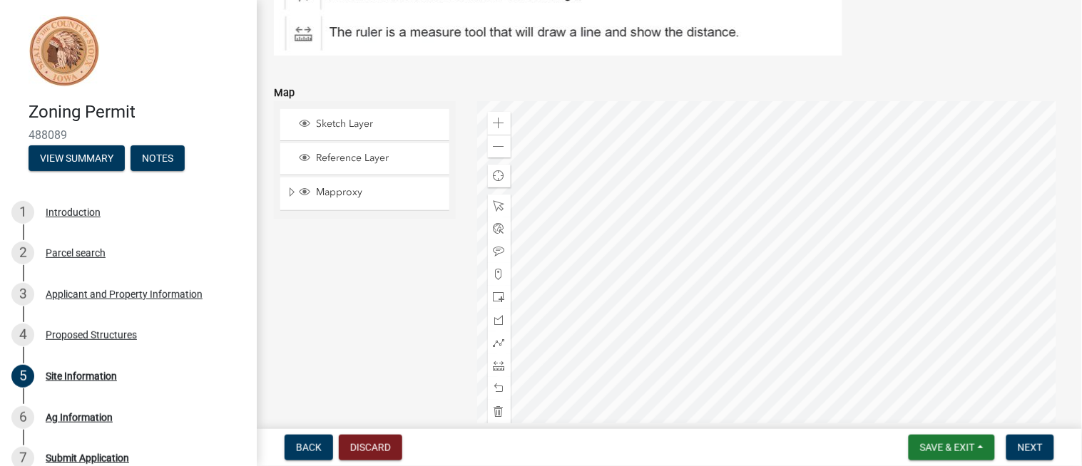
scroll to position [270, 0]
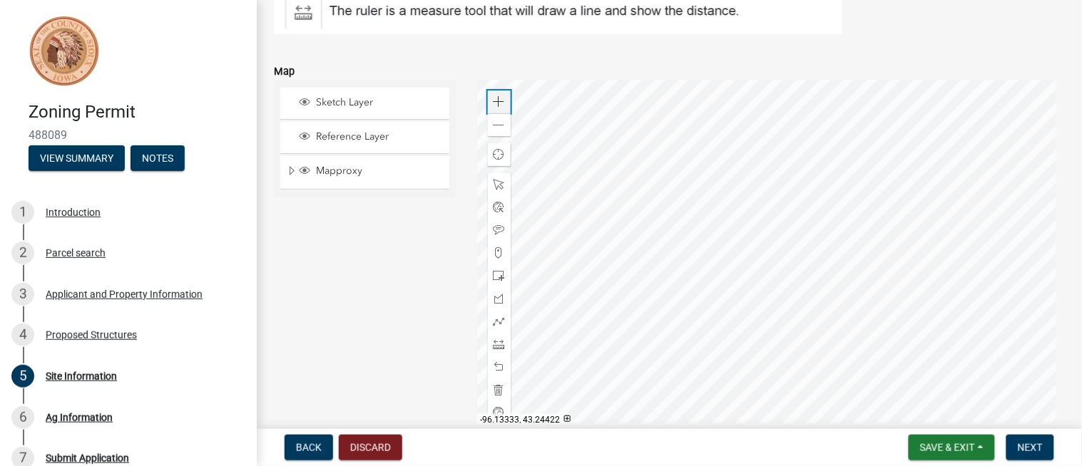
click at [493, 96] on span at bounding box center [498, 101] width 11 height 11
click at [672, 274] on div at bounding box center [770, 258] width 587 height 356
click at [688, 297] on div at bounding box center [770, 258] width 587 height 356
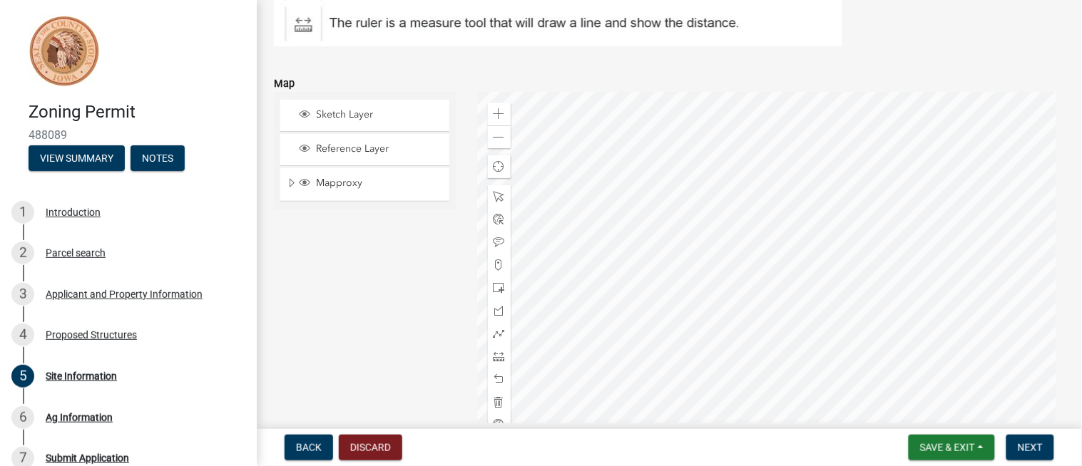
scroll to position [252, 0]
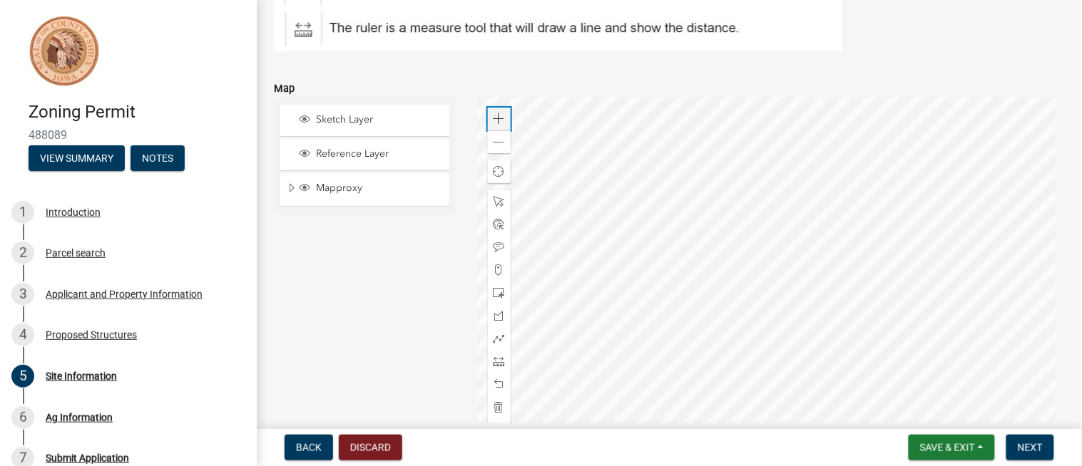
click at [507, 116] on div "Zoom in" at bounding box center [499, 119] width 23 height 23
click at [649, 191] on div at bounding box center [770, 275] width 587 height 356
click at [937, 197] on div at bounding box center [770, 275] width 587 height 356
click at [938, 250] on div at bounding box center [770, 275] width 587 height 356
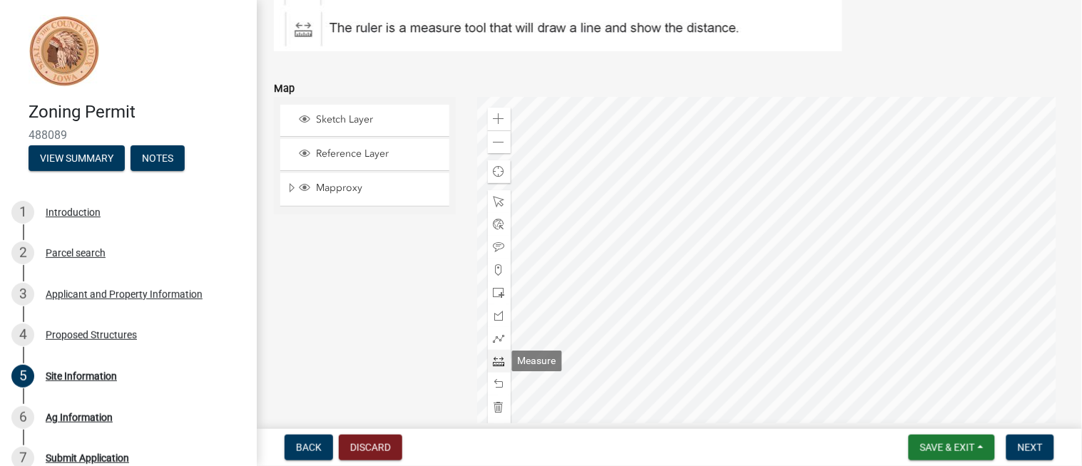
click at [493, 356] on span at bounding box center [498, 361] width 11 height 11
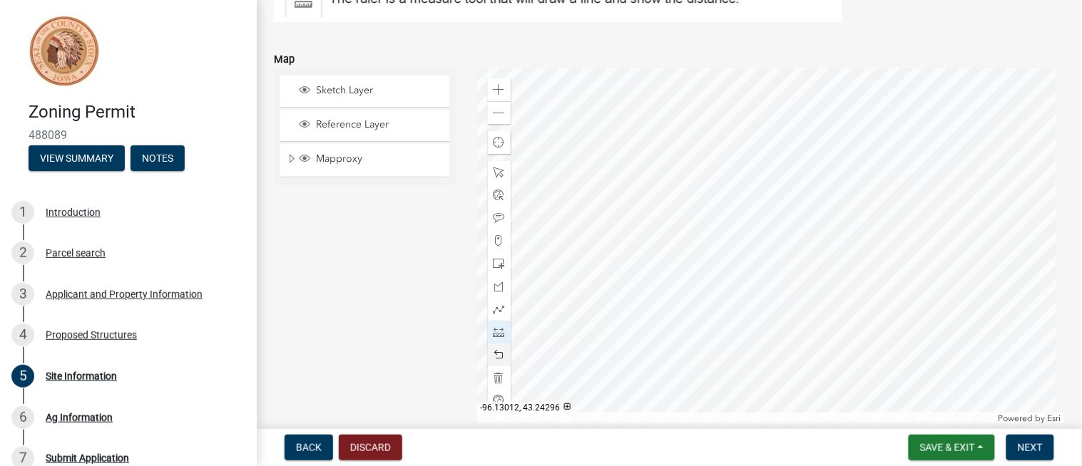
click at [530, 123] on div at bounding box center [770, 246] width 587 height 356
click at [828, 123] on div at bounding box center [770, 246] width 587 height 356
click at [655, 122] on div at bounding box center [770, 246] width 587 height 356
click at [655, 123] on div at bounding box center [770, 246] width 587 height 356
click at [498, 264] on span at bounding box center [498, 263] width 11 height 11
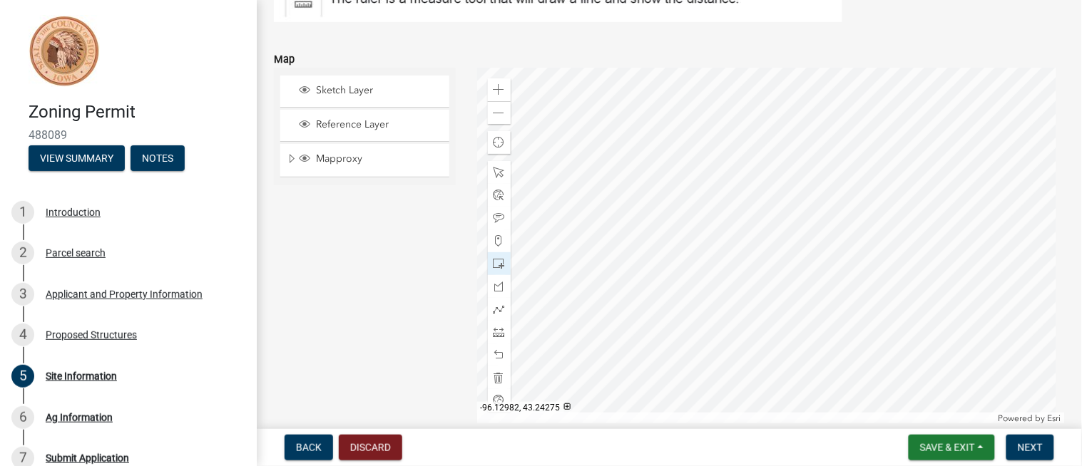
click at [799, 382] on div at bounding box center [770, 246] width 587 height 356
click at [709, 286] on div at bounding box center [770, 246] width 587 height 356
click at [723, 277] on div at bounding box center [770, 246] width 587 height 356
click at [494, 168] on span at bounding box center [498, 172] width 11 height 11
click at [708, 283] on div at bounding box center [770, 246] width 587 height 356
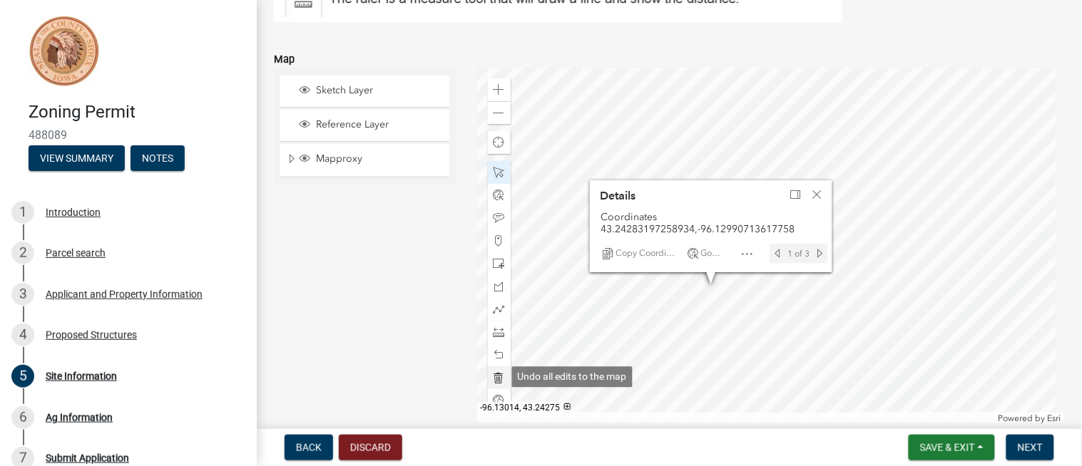
click at [500, 376] on span at bounding box center [498, 377] width 11 height 11
click at [814, 201] on div "Close" at bounding box center [816, 195] width 21 height 20
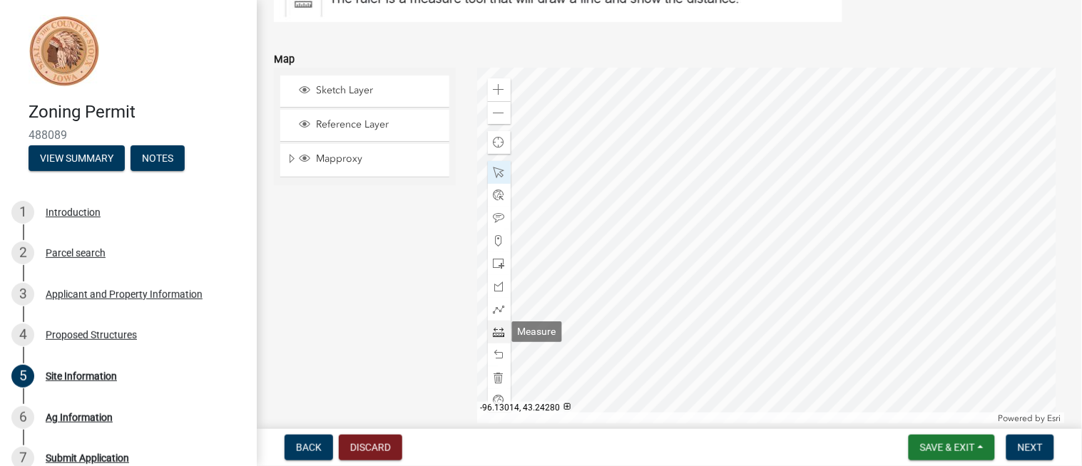
click at [495, 337] on span at bounding box center [498, 332] width 11 height 11
click at [496, 175] on span at bounding box center [498, 172] width 11 height 11
click at [597, 175] on div at bounding box center [770, 246] width 587 height 356
click at [494, 336] on span at bounding box center [498, 332] width 11 height 11
click at [538, 130] on div at bounding box center [770, 246] width 587 height 356
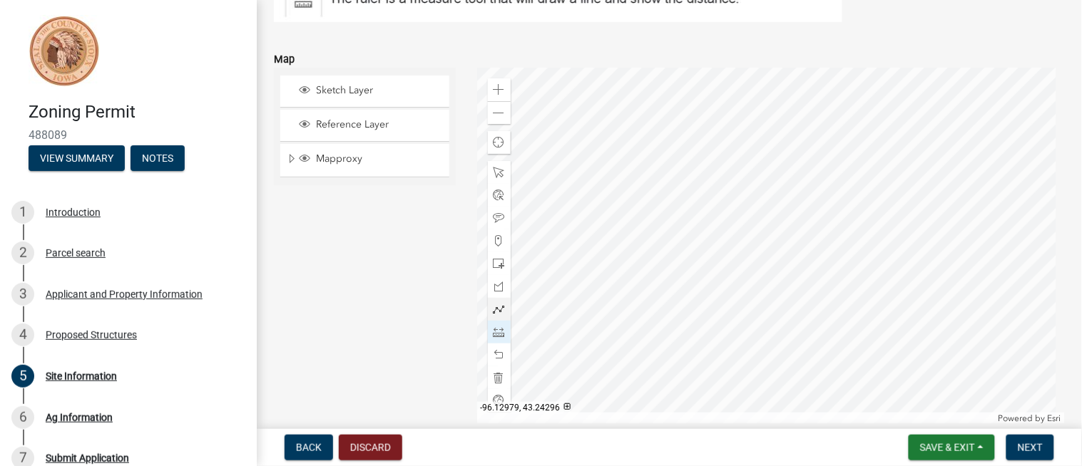
click at [877, 124] on div at bounding box center [770, 246] width 587 height 356
click at [495, 178] on div at bounding box center [499, 172] width 23 height 23
click at [497, 333] on span at bounding box center [498, 332] width 11 height 11
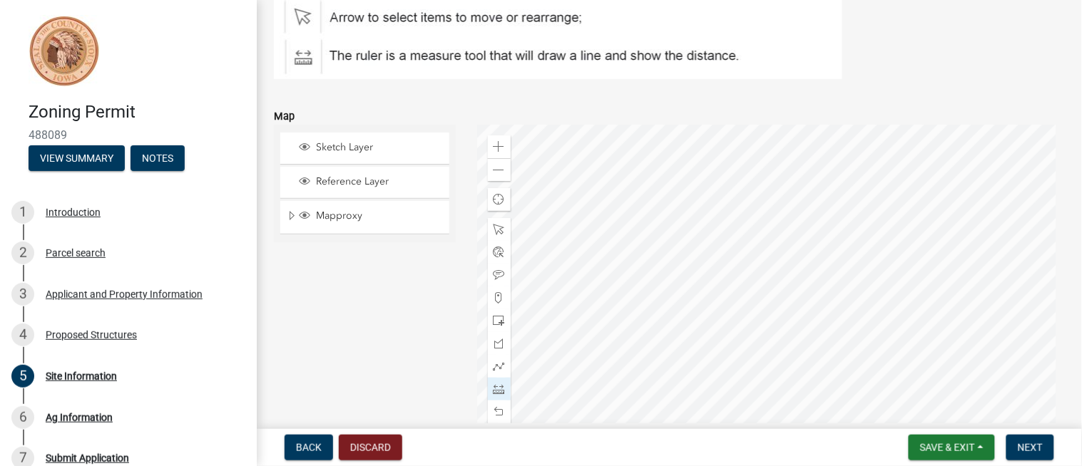
scroll to position [246, 0]
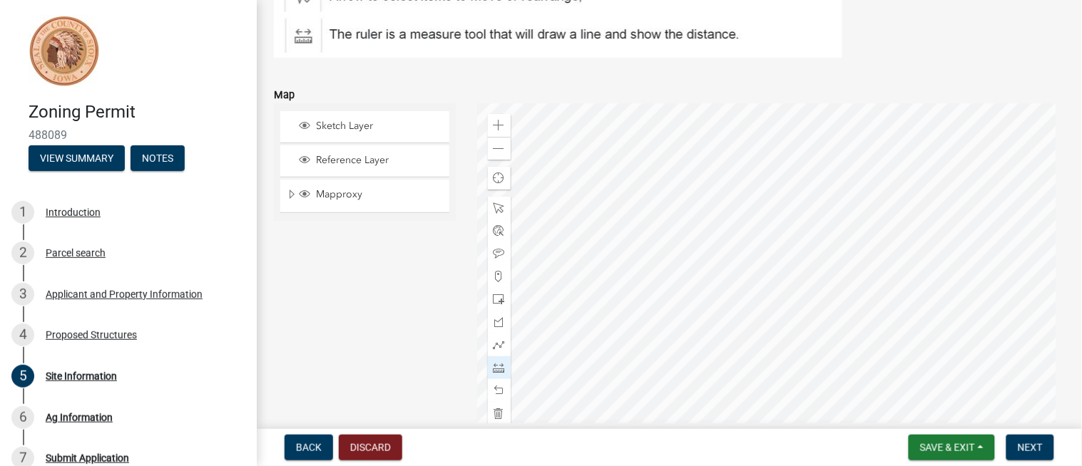
click at [538, 166] on div at bounding box center [770, 281] width 587 height 356
click at [873, 167] on div at bounding box center [770, 281] width 587 height 356
click at [702, 168] on div at bounding box center [770, 281] width 587 height 356
click at [758, 276] on div at bounding box center [770, 281] width 587 height 356
click at [716, 380] on div at bounding box center [770, 281] width 587 height 356
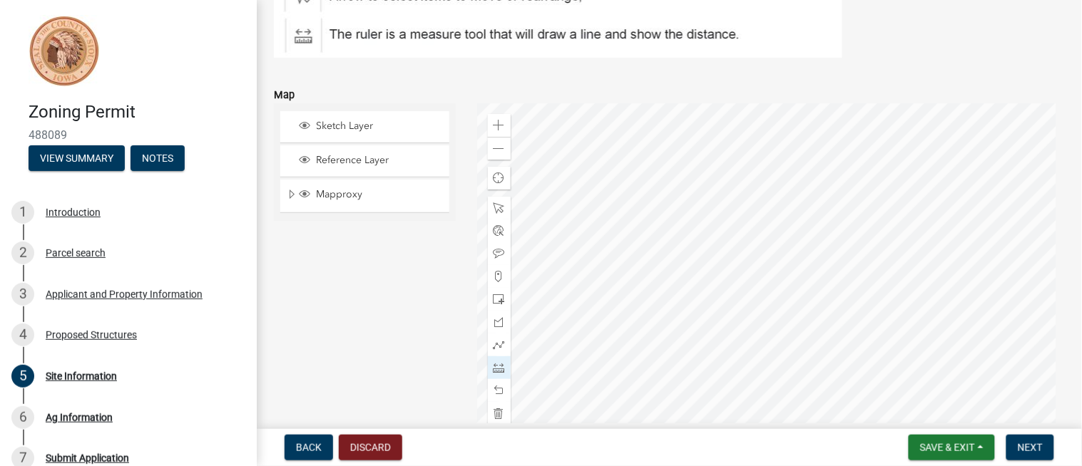
click at [861, 376] on div at bounding box center [770, 281] width 587 height 356
click at [858, 324] on div at bounding box center [770, 281] width 587 height 356
click at [871, 353] on div at bounding box center [770, 281] width 587 height 356
click at [876, 342] on div at bounding box center [770, 281] width 587 height 356
click at [877, 386] on div at bounding box center [770, 281] width 587 height 356
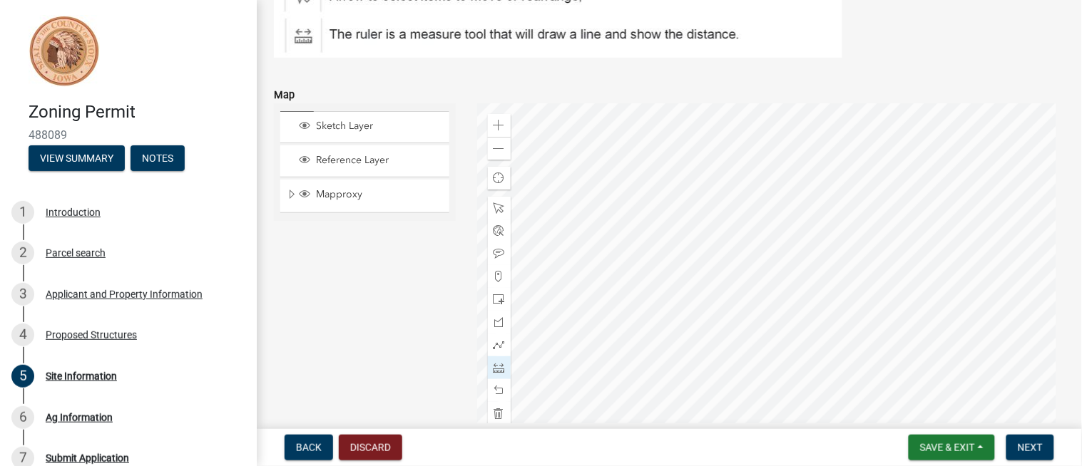
click at [864, 261] on div at bounding box center [770, 281] width 587 height 356
click at [870, 328] on div at bounding box center [770, 281] width 587 height 356
click at [865, 175] on div at bounding box center [770, 281] width 587 height 356
click at [863, 260] on div at bounding box center [770, 281] width 587 height 356
click at [501, 393] on span at bounding box center [498, 390] width 11 height 11
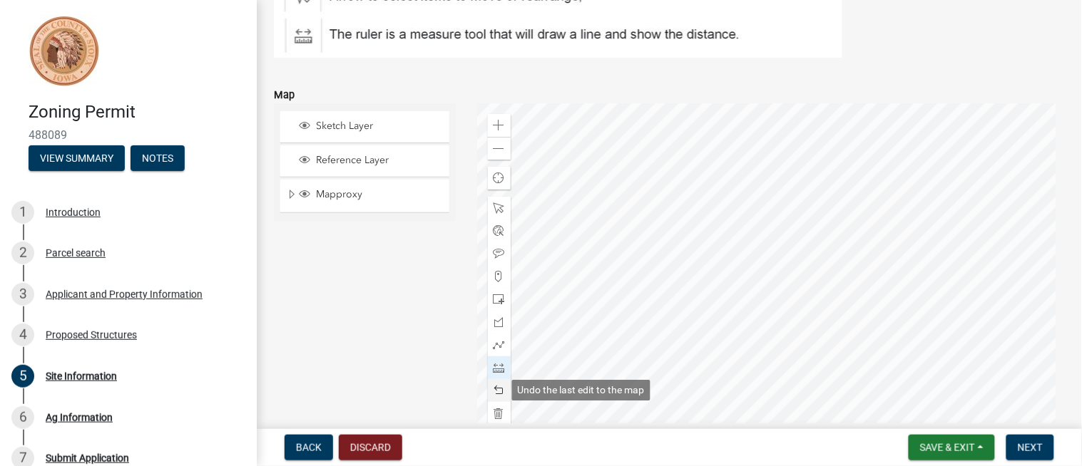
click at [499, 386] on span at bounding box center [498, 390] width 11 height 11
click at [763, 378] on div at bounding box center [770, 281] width 587 height 356
click at [856, 375] on div at bounding box center [770, 281] width 587 height 356
click at [851, 187] on div at bounding box center [770, 281] width 587 height 356
click at [979, 180] on div at bounding box center [770, 281] width 587 height 356
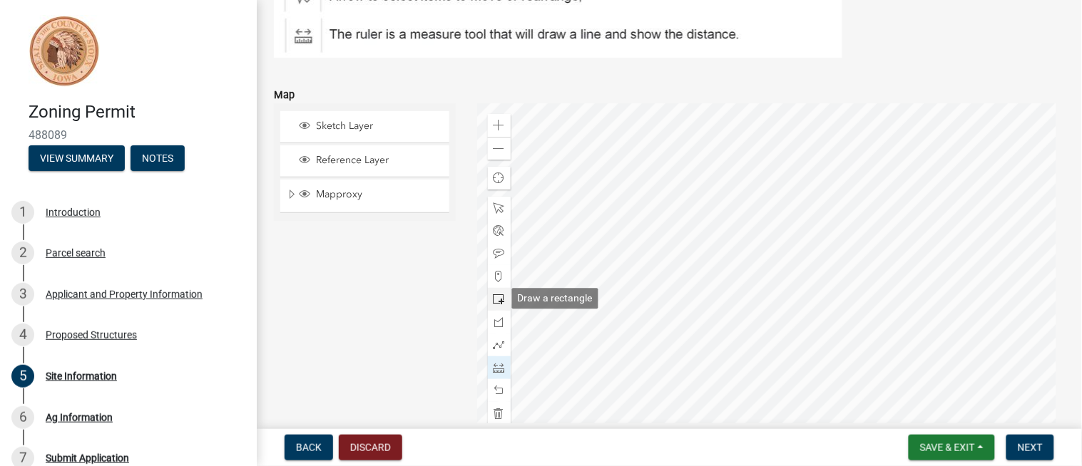
click at [493, 295] on span at bounding box center [498, 299] width 11 height 11
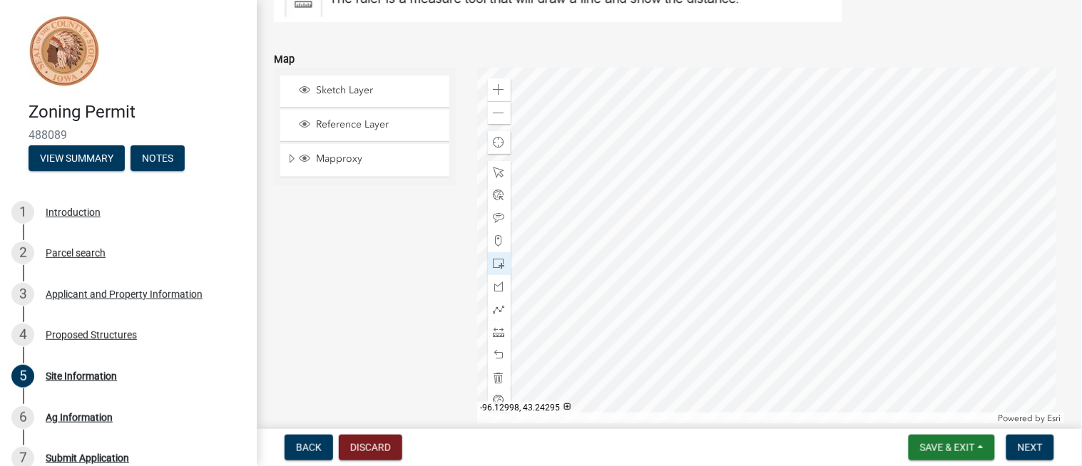
click at [794, 137] on div at bounding box center [770, 246] width 587 height 356
click at [811, 160] on div at bounding box center [770, 246] width 587 height 356
click at [496, 378] on span at bounding box center [498, 377] width 11 height 11
click at [496, 258] on span at bounding box center [498, 263] width 11 height 11
click at [889, 329] on div at bounding box center [770, 246] width 587 height 356
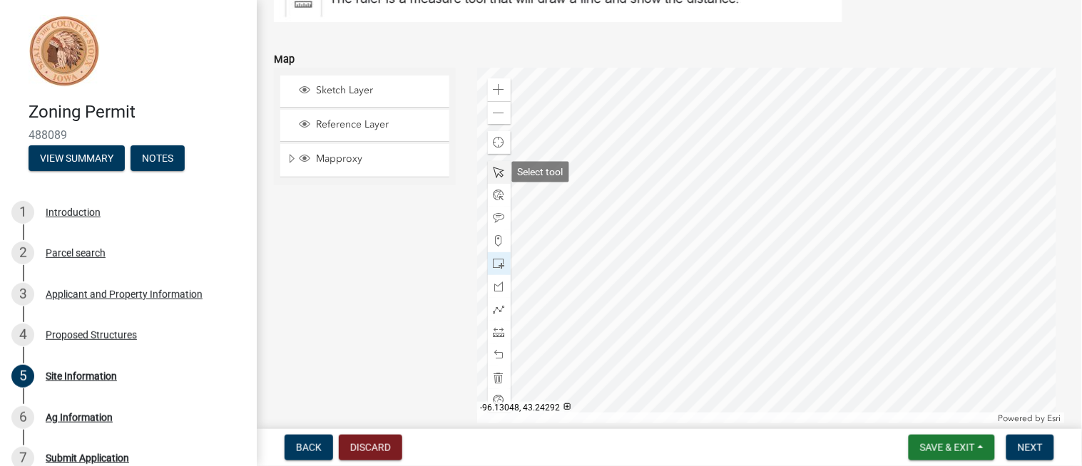
click at [495, 167] on span at bounding box center [498, 172] width 11 height 11
click at [821, 240] on div at bounding box center [770, 246] width 587 height 356
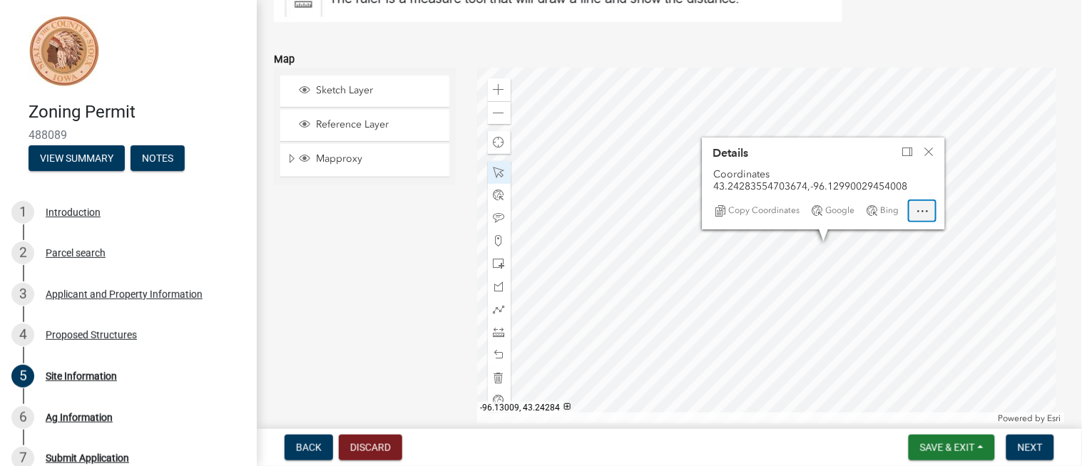
click at [916, 209] on span "Open" at bounding box center [921, 210] width 11 height 11
click at [930, 148] on span "Close" at bounding box center [928, 151] width 11 height 11
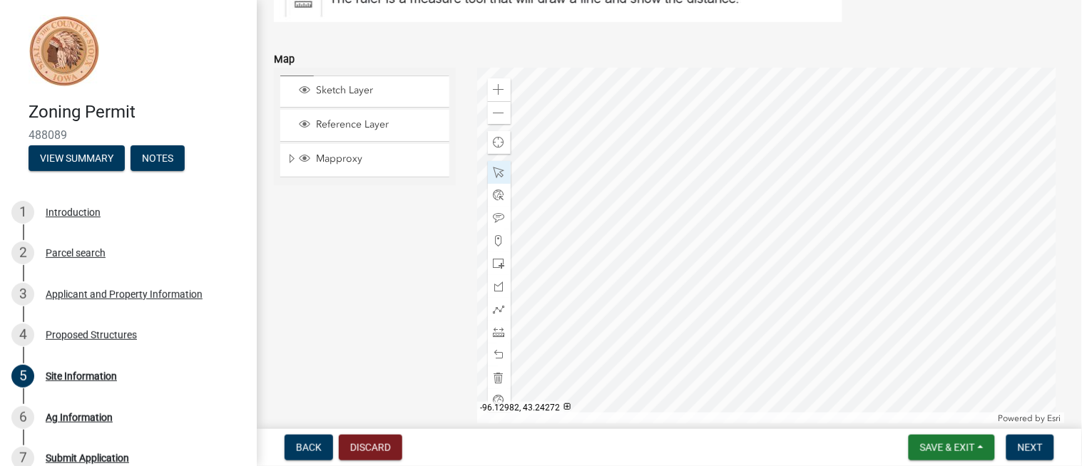
click at [886, 329] on div at bounding box center [770, 246] width 587 height 356
click at [494, 327] on span at bounding box center [498, 332] width 11 height 11
click at [794, 332] on div at bounding box center [770, 246] width 587 height 356
click at [1030, 442] on span "Next" at bounding box center [1029, 447] width 25 height 11
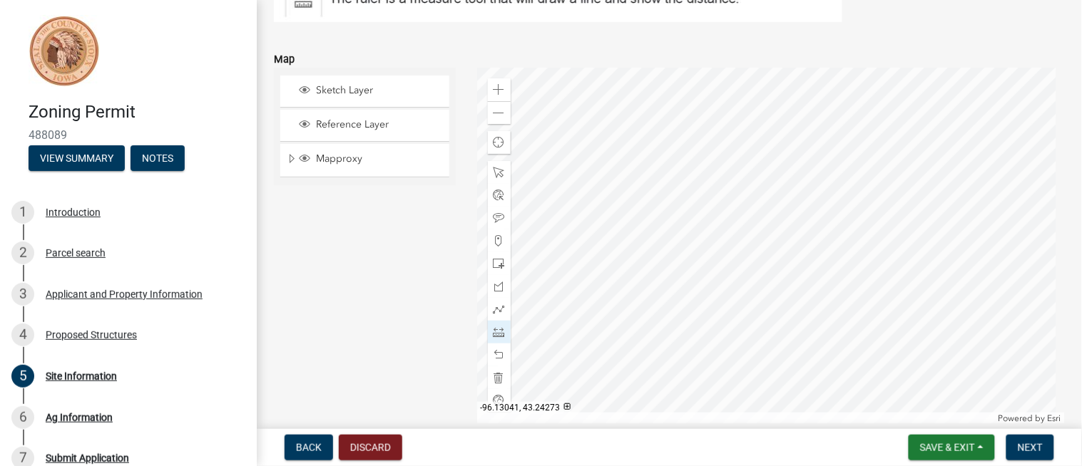
click at [442, 307] on div "Sketch Layer Reference Layer Mapproxy Section Corners Roads Cadastral Lines USA…" at bounding box center [364, 246] width 203 height 356
click at [493, 170] on span at bounding box center [498, 172] width 11 height 11
click at [1027, 442] on span "Next" at bounding box center [1029, 447] width 25 height 11
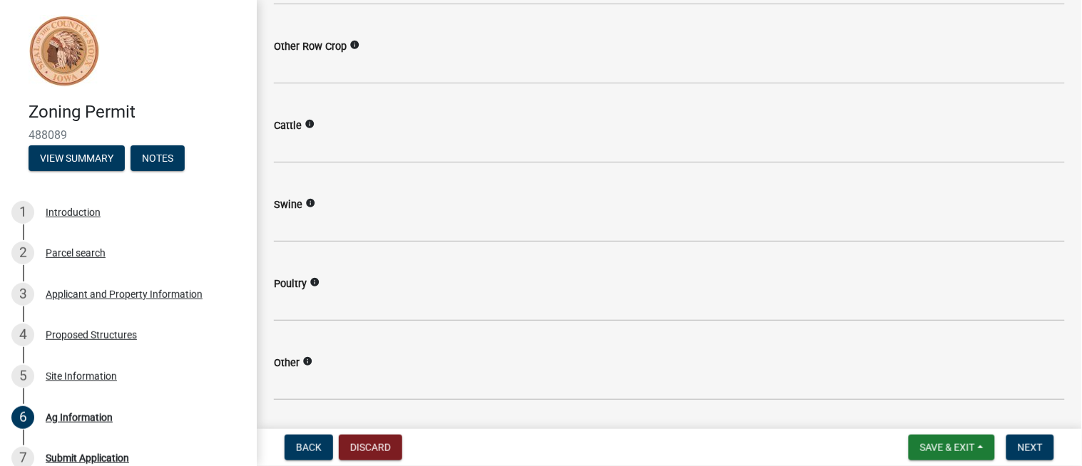
scroll to position [218, 0]
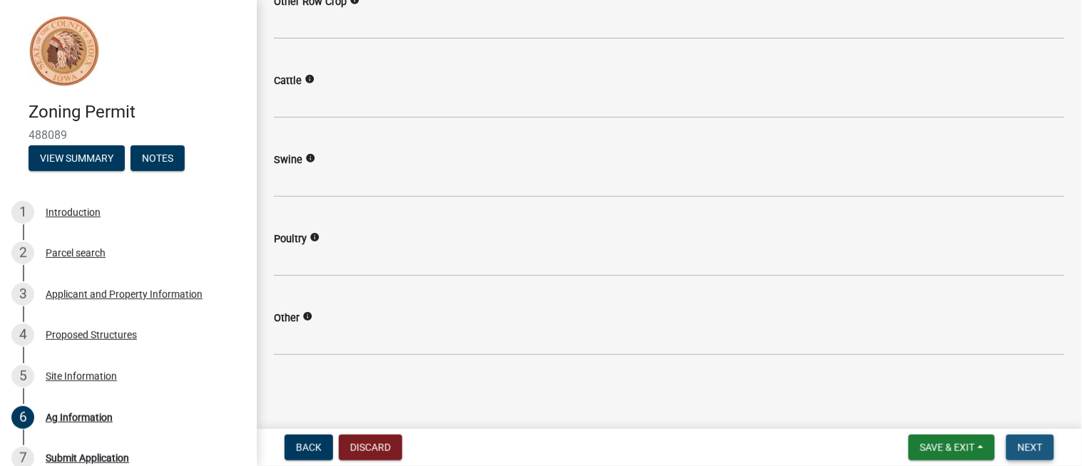
click at [1037, 438] on button "Next" at bounding box center [1030, 448] width 48 height 26
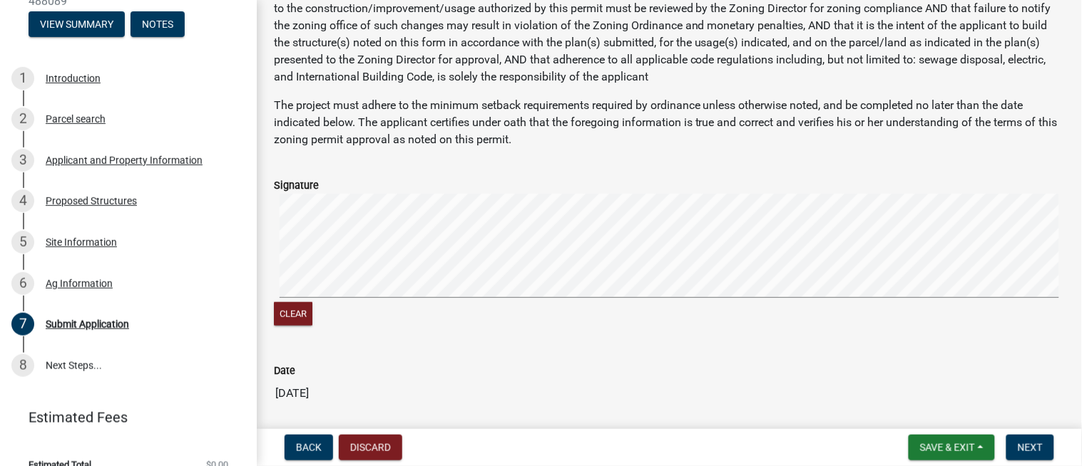
scroll to position [143, 0]
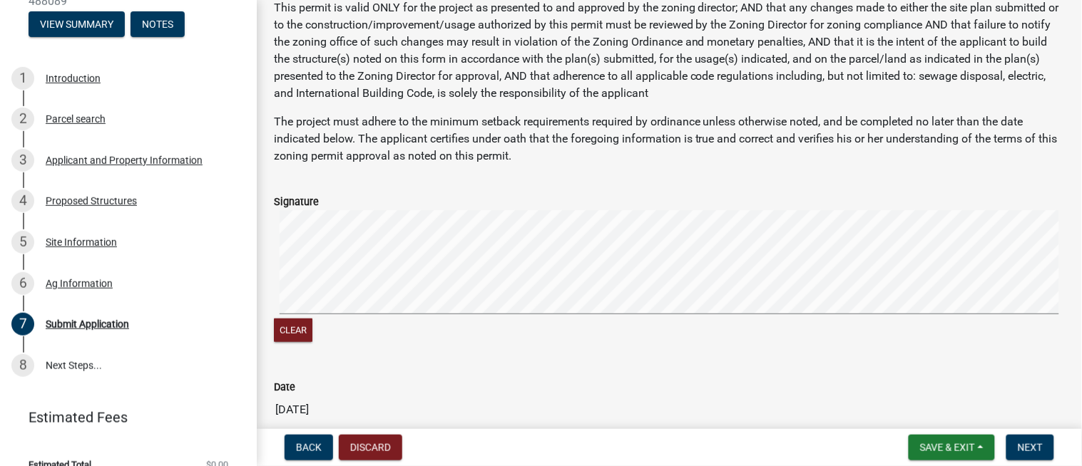
click at [351, 202] on form "Signature Clear" at bounding box center [669, 261] width 791 height 170
click at [302, 332] on button "Clear" at bounding box center [293, 331] width 39 height 24
click at [262, 279] on div "Submit Application share Share The undersigned applicant by signature indicates…" at bounding box center [669, 193] width 825 height 639
click at [292, 329] on button "Clear" at bounding box center [293, 331] width 39 height 24
click at [1030, 157] on wm-data-entity-input-list "The undersigned applicant by signature indicates his/her agreement to the condi…" at bounding box center [669, 218] width 791 height 563
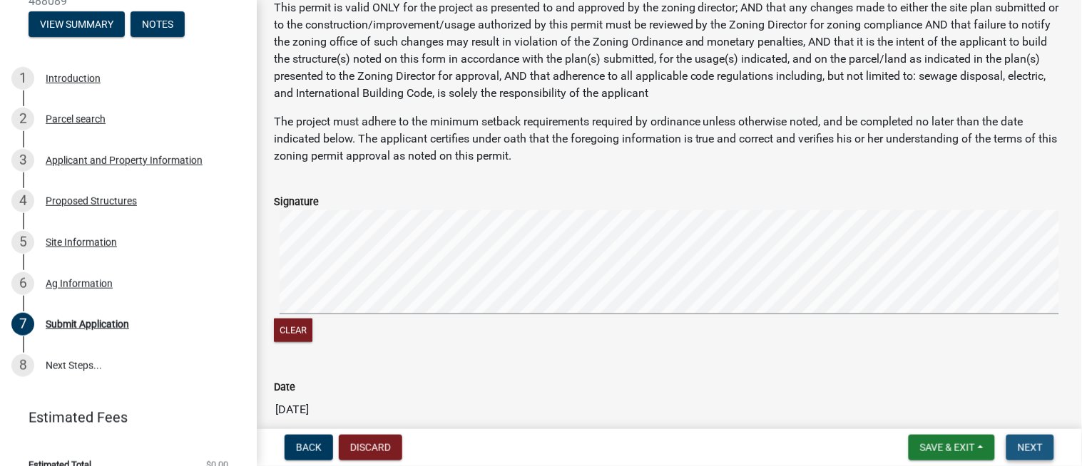
click at [1036, 446] on span "Next" at bounding box center [1029, 447] width 25 height 11
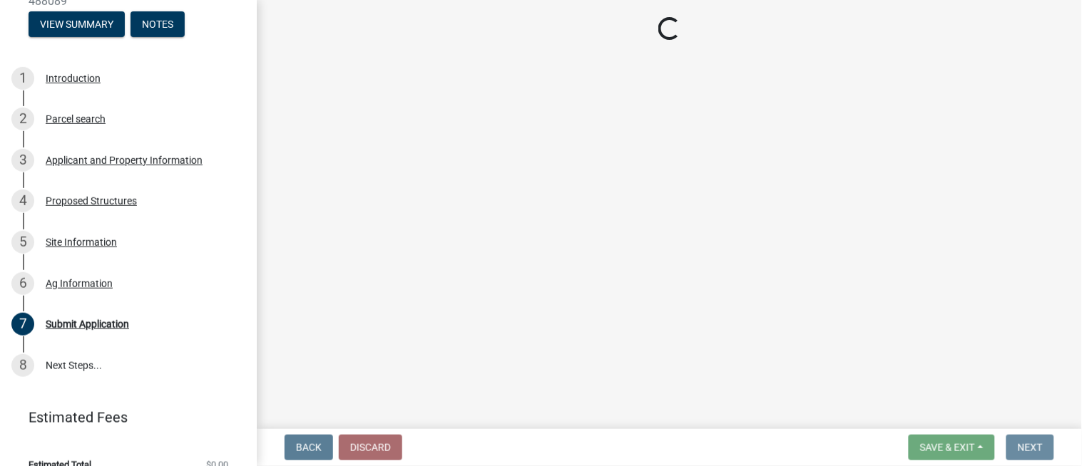
scroll to position [0, 0]
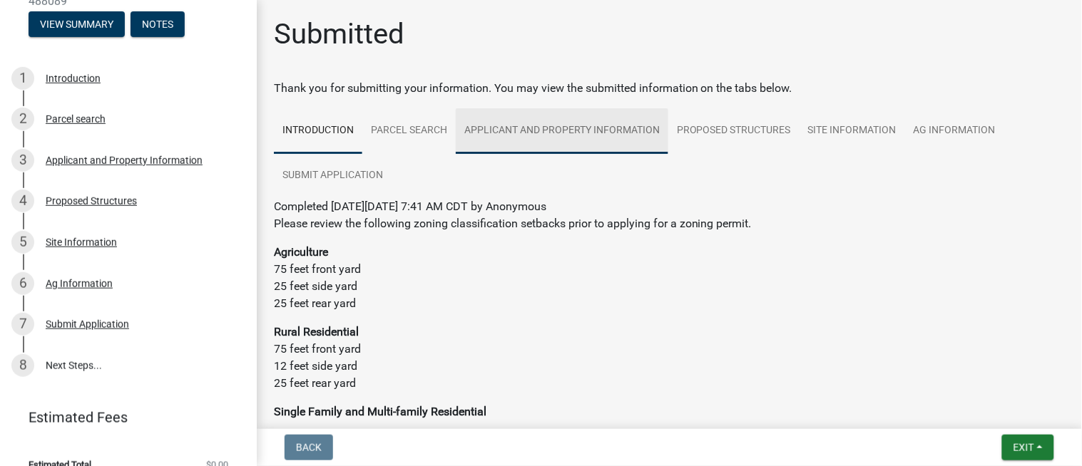
click at [575, 138] on link "Applicant and Property Information" at bounding box center [562, 131] width 212 height 46
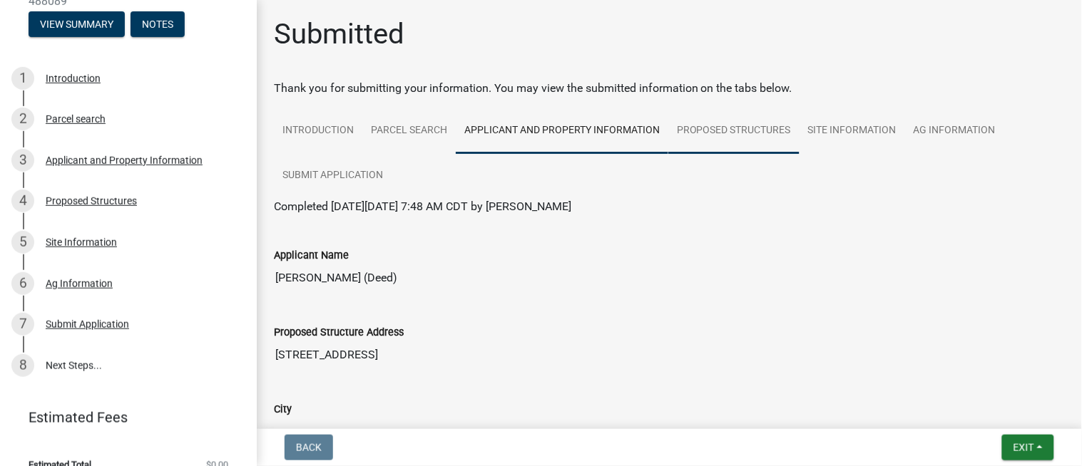
click at [685, 128] on link "Proposed Structures" at bounding box center [733, 131] width 131 height 46
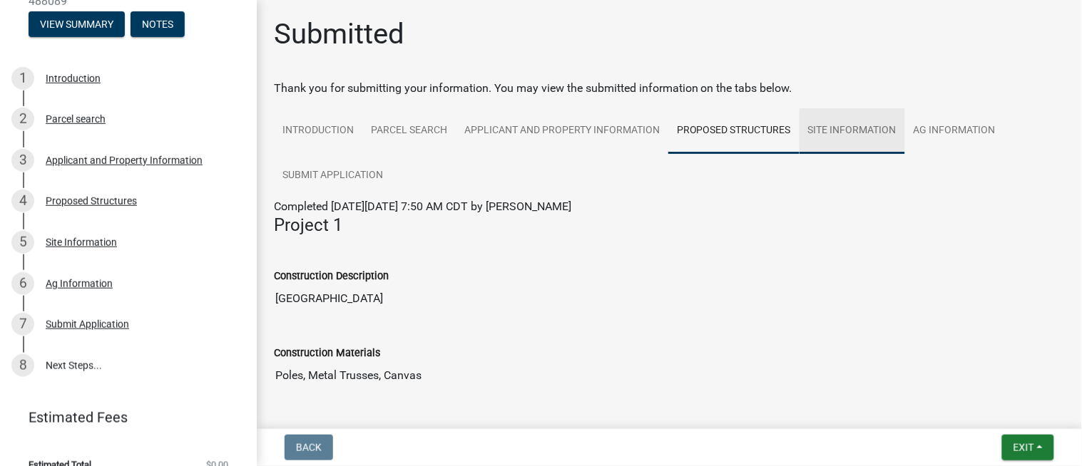
click at [818, 119] on link "Site Information" at bounding box center [852, 131] width 106 height 46
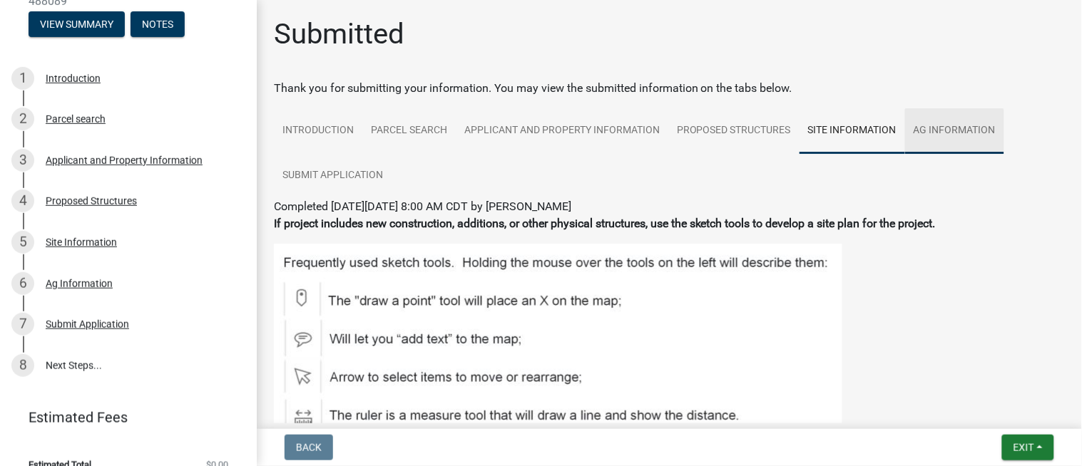
click at [948, 123] on link "Ag Information" at bounding box center [954, 131] width 99 height 46
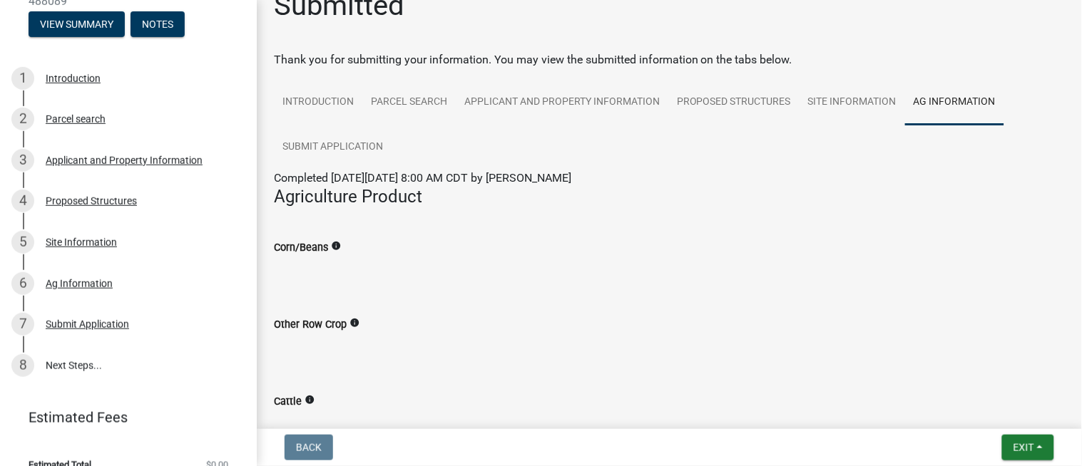
scroll to position [48, 0]
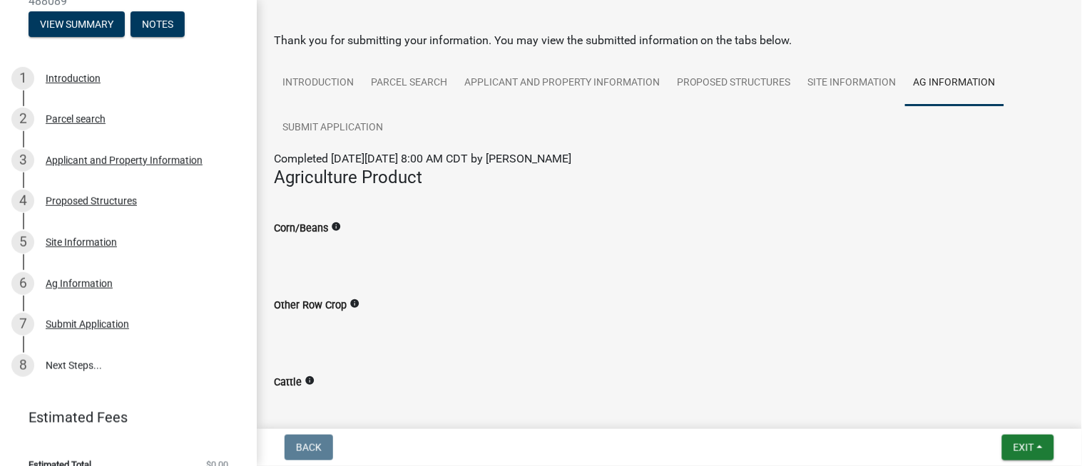
click at [1057, 96] on div "Submitted Thank you for submitting your information. You may view the submitted…" at bounding box center [669, 330] width 812 height 722
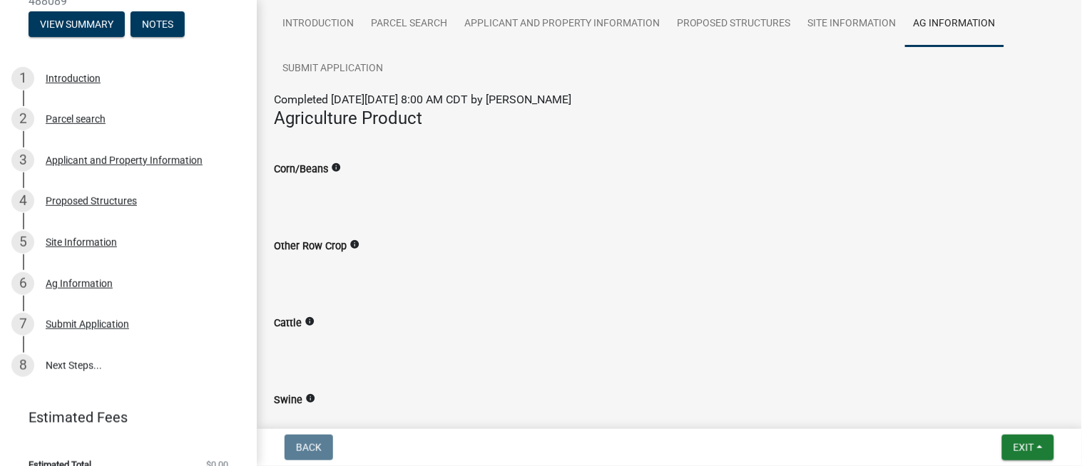
scroll to position [179, 0]
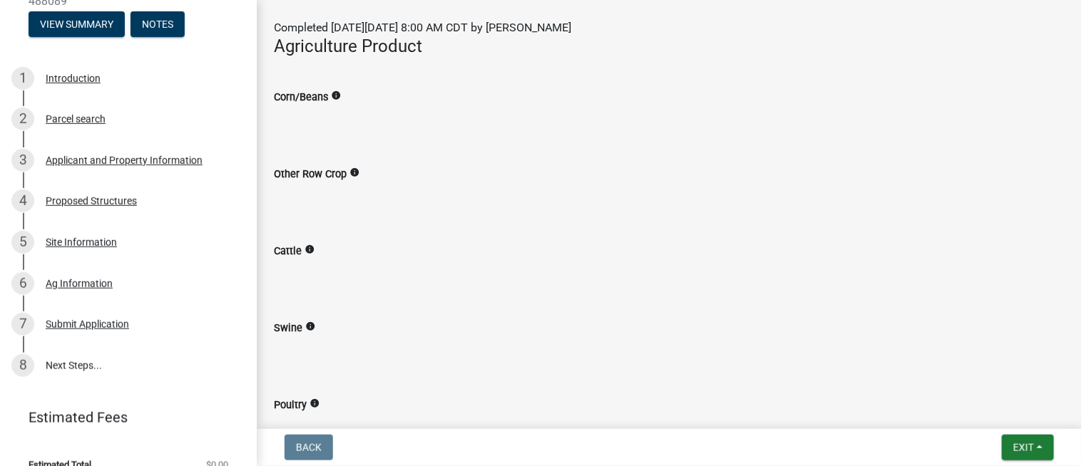
click at [349, 168] on icon "info" at bounding box center [354, 173] width 10 height 10
click at [309, 250] on icon "info" at bounding box center [309, 250] width 10 height 10
click at [305, 326] on icon "info" at bounding box center [310, 327] width 10 height 10
